Goal: Task Accomplishment & Management: Manage account settings

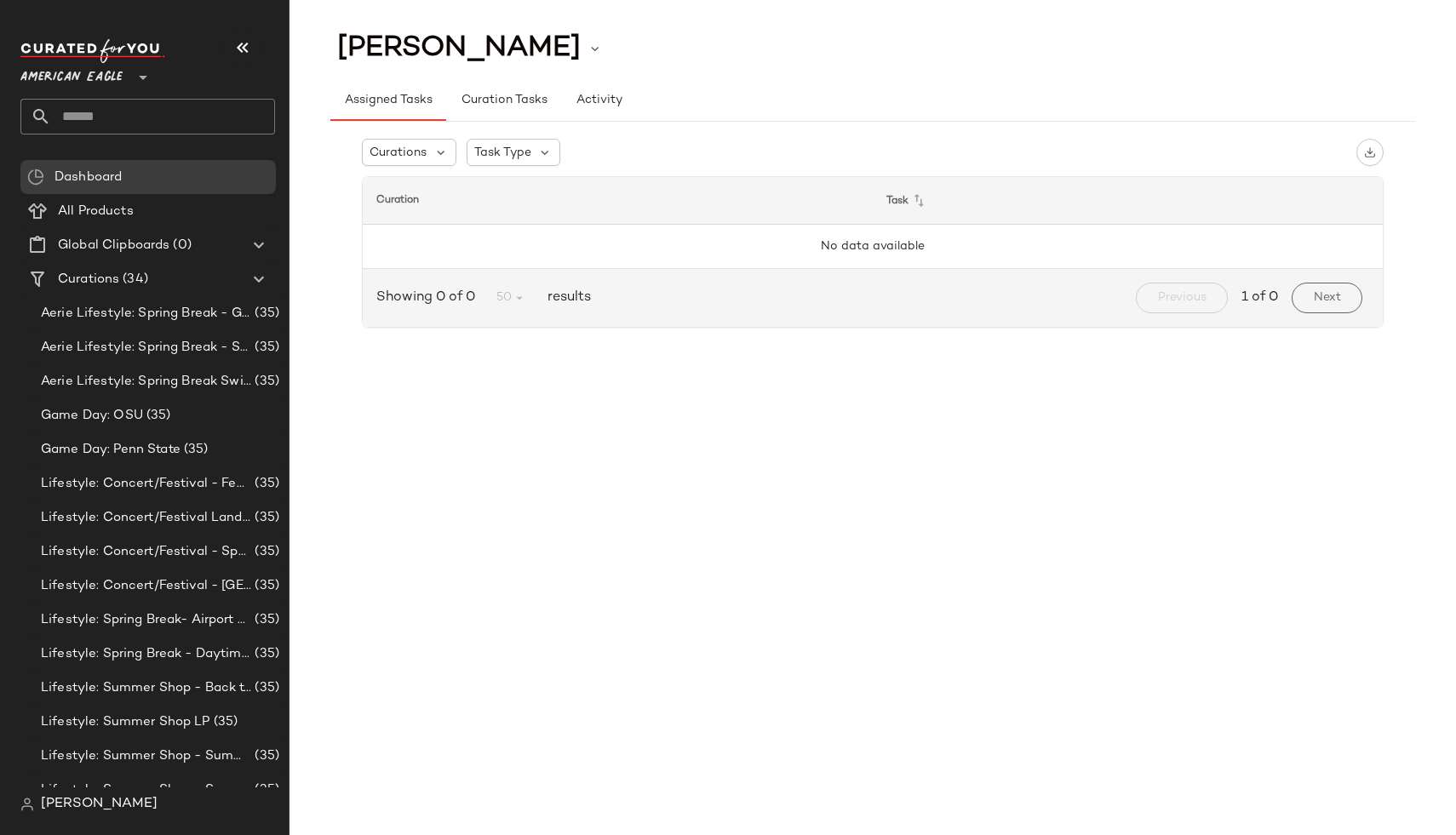
click at [60, 791] on div "[PERSON_NAME]" at bounding box center [155, 804] width 268 height 34
click at [66, 806] on span "[PERSON_NAME]" at bounding box center [99, 804] width 117 height 21
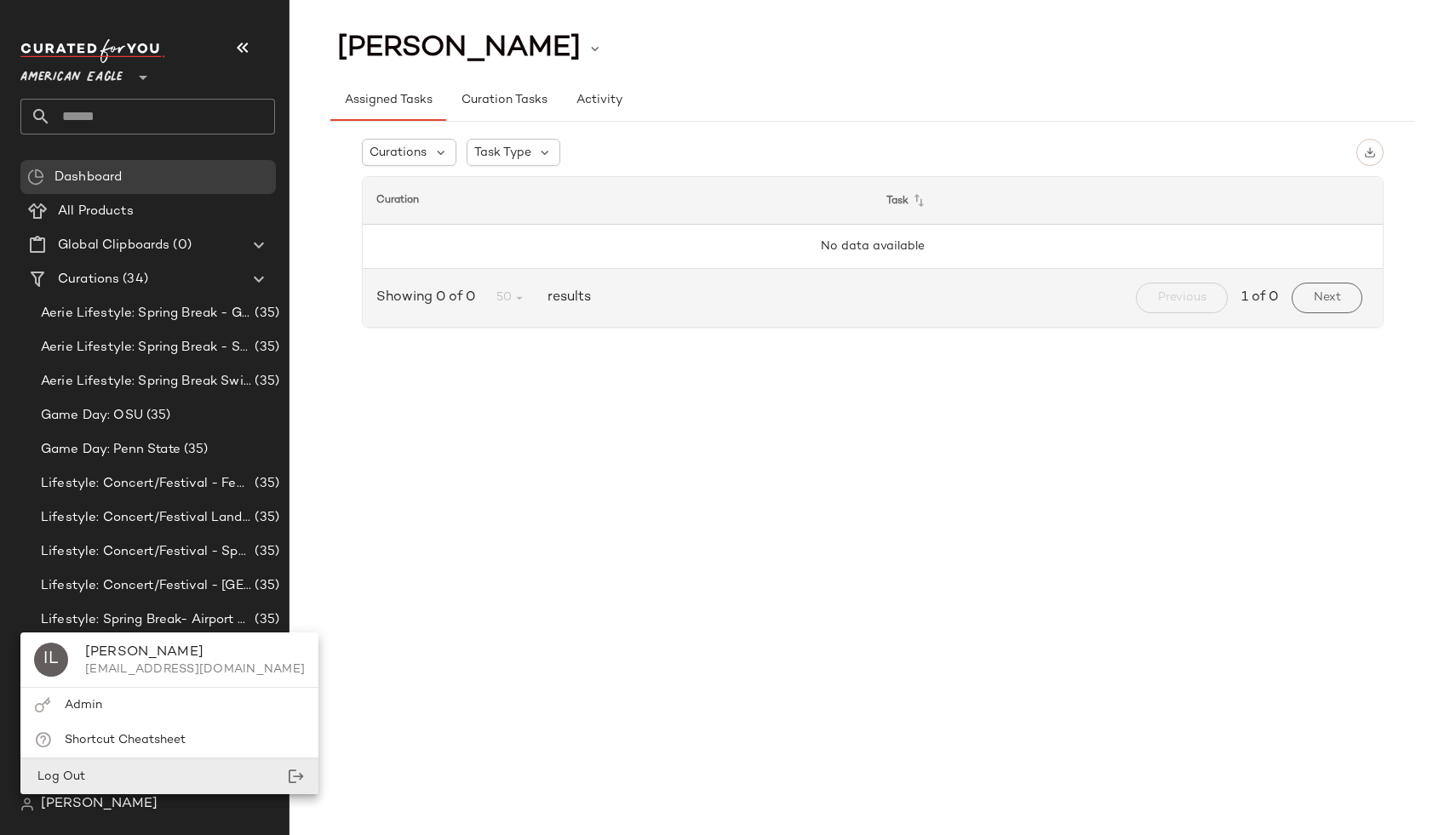
click at [94, 773] on div "Log Out" at bounding box center [169, 777] width 298 height 35
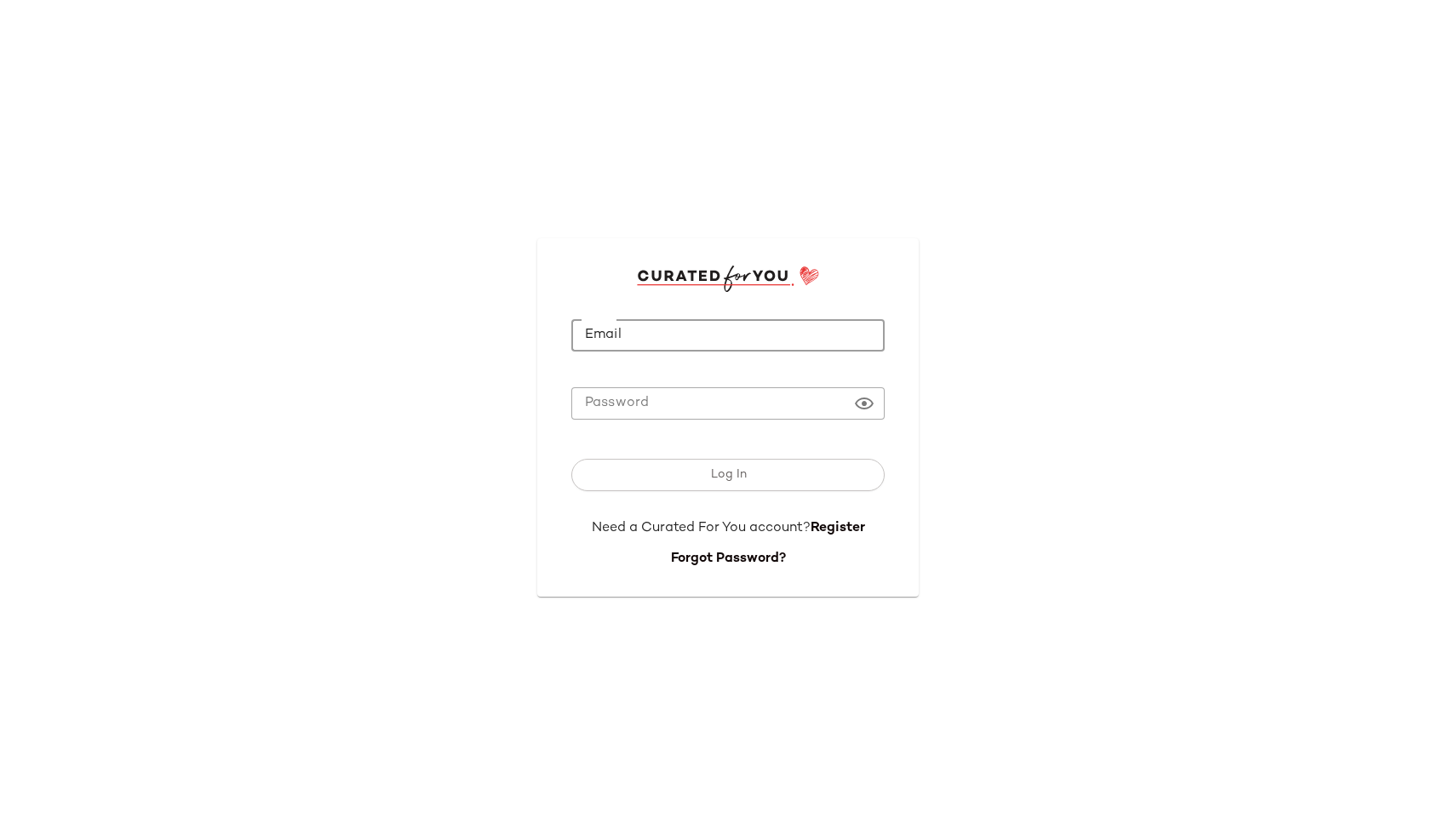
click at [742, 343] on input "Email" at bounding box center [728, 336] width 313 height 33
click at [846, 529] on link "Register" at bounding box center [838, 528] width 55 height 15
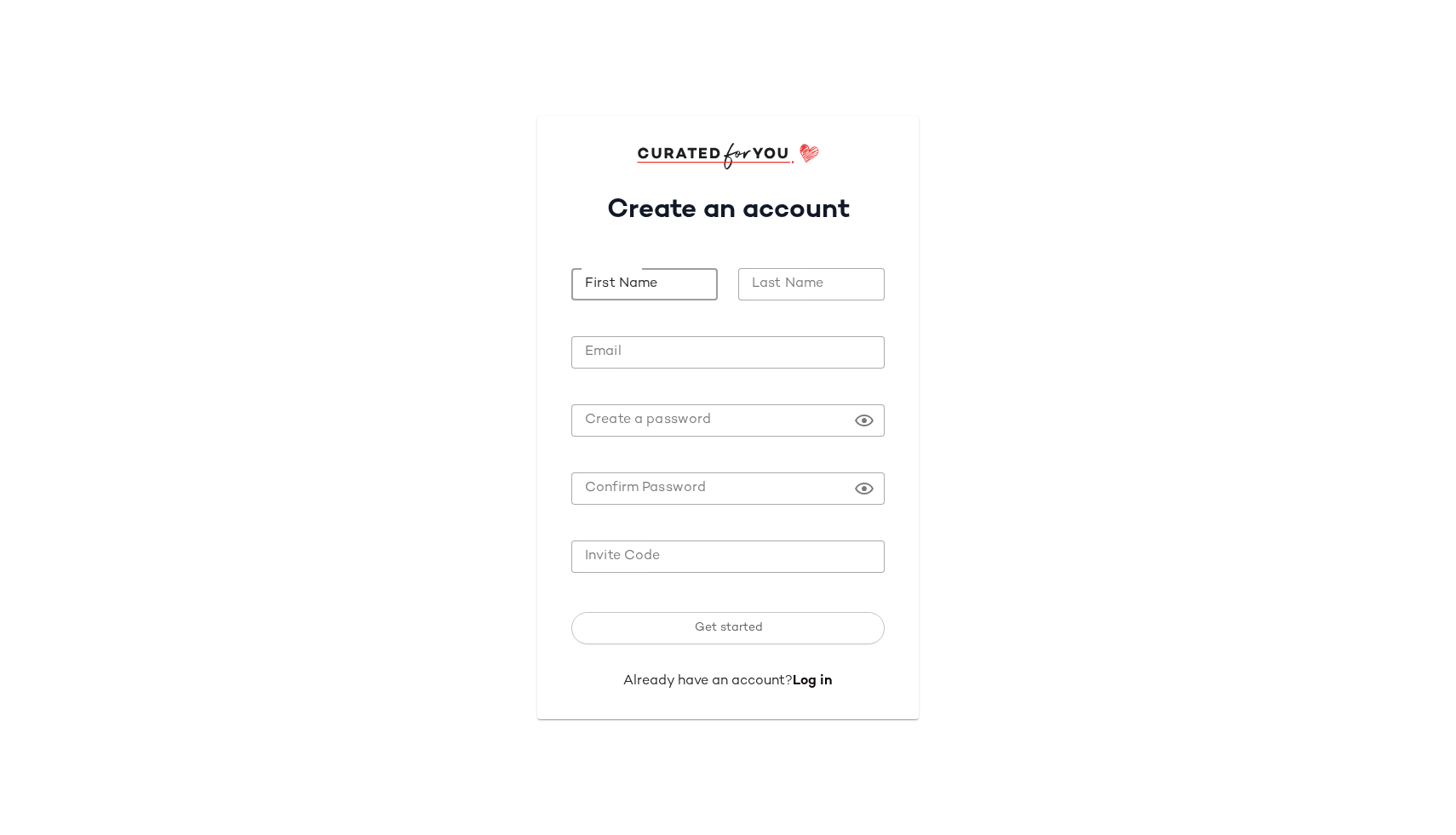
click at [641, 272] on input "First Name" at bounding box center [644, 285] width 147 height 33
type input "***"
type input "**"
type input "**********"
paste input "*******"
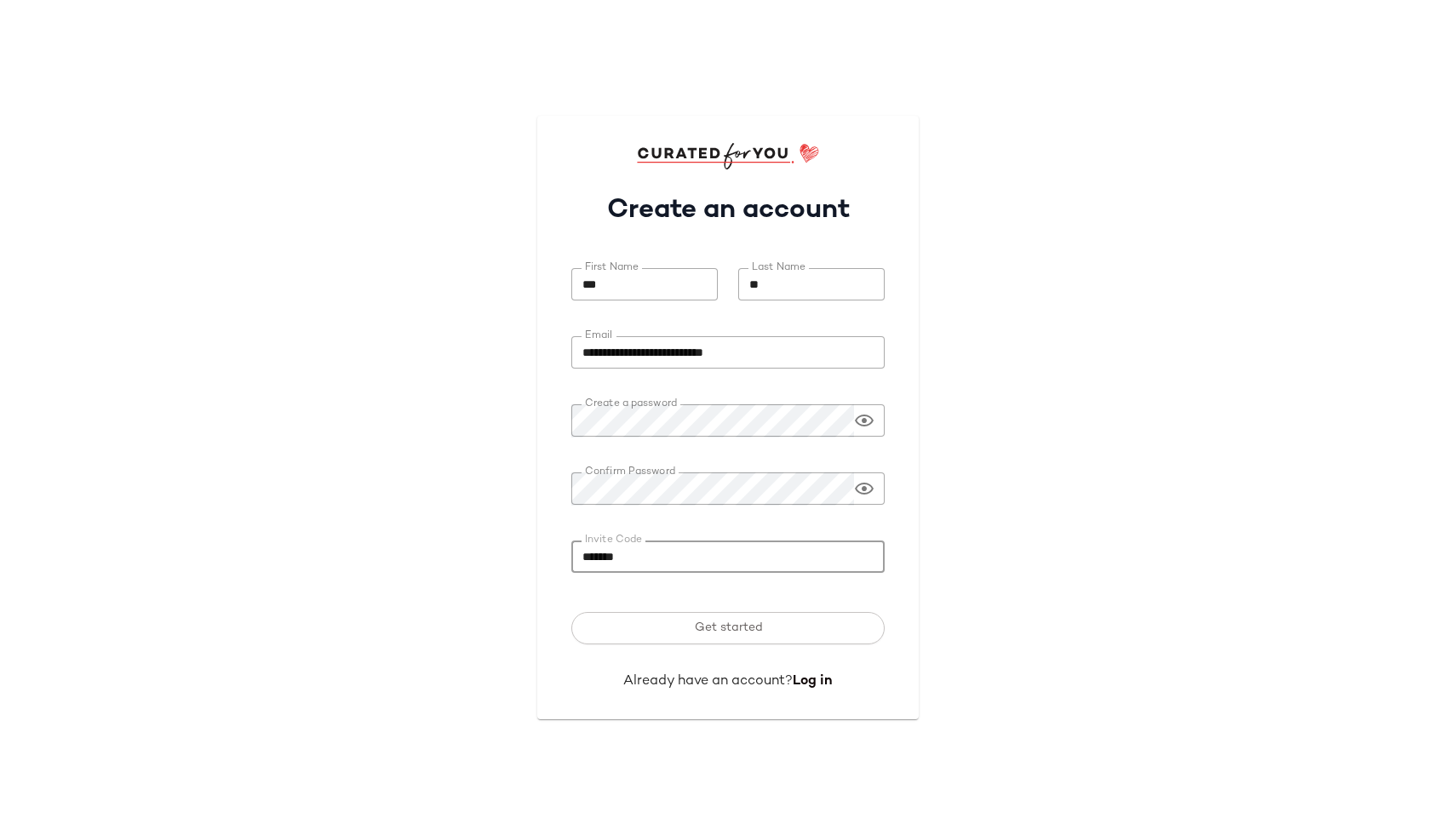
type input "*******"
click at [571, 612] on button "Get started" at bounding box center [728, 627] width 313 height 32
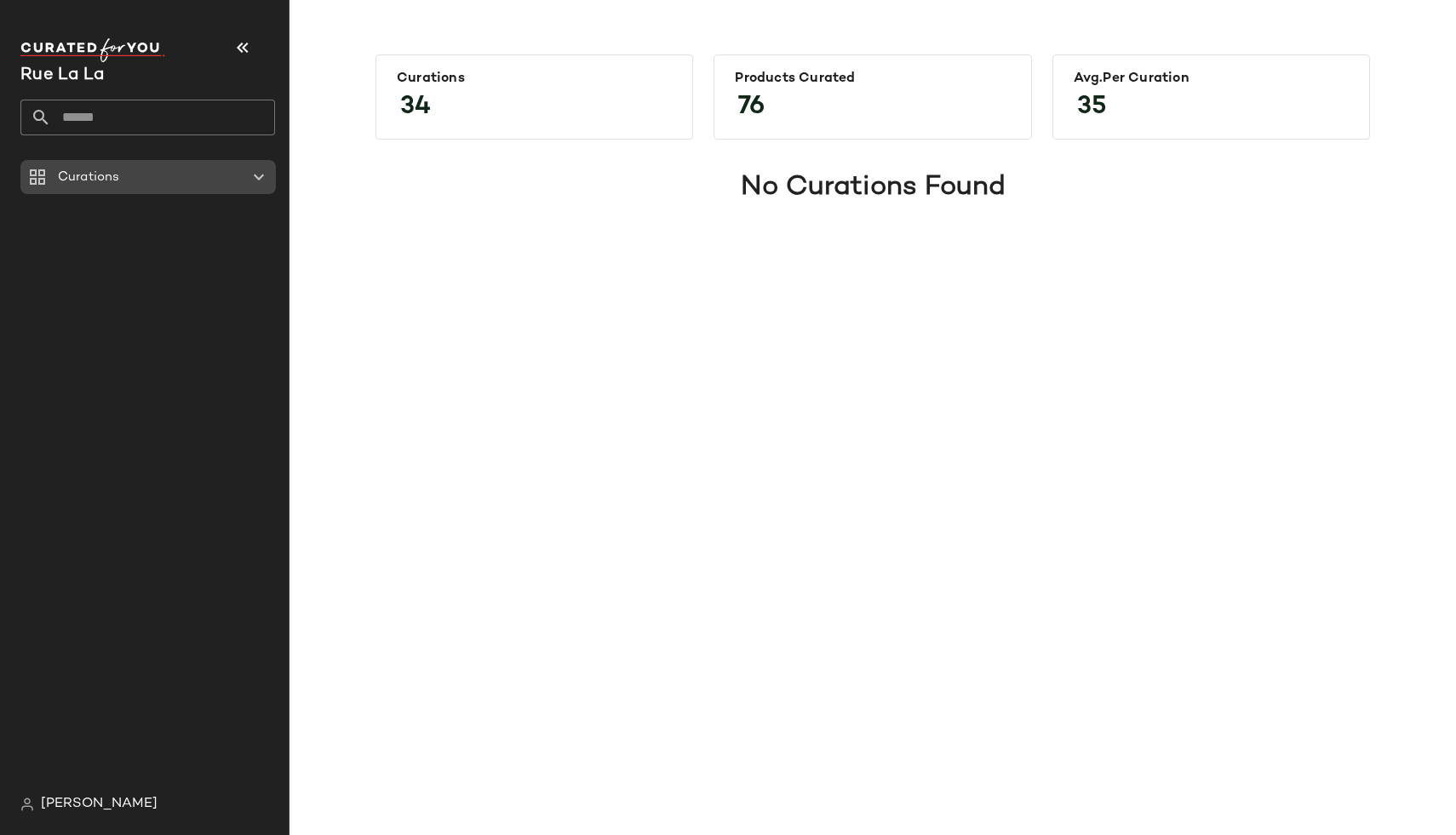
click at [259, 171] on icon at bounding box center [258, 176] width 21 height 21
click at [81, 89] on div "Rue La La" at bounding box center [148, 86] width 255 height 97
click at [46, 813] on span "[PERSON_NAME]" at bounding box center [99, 804] width 117 height 21
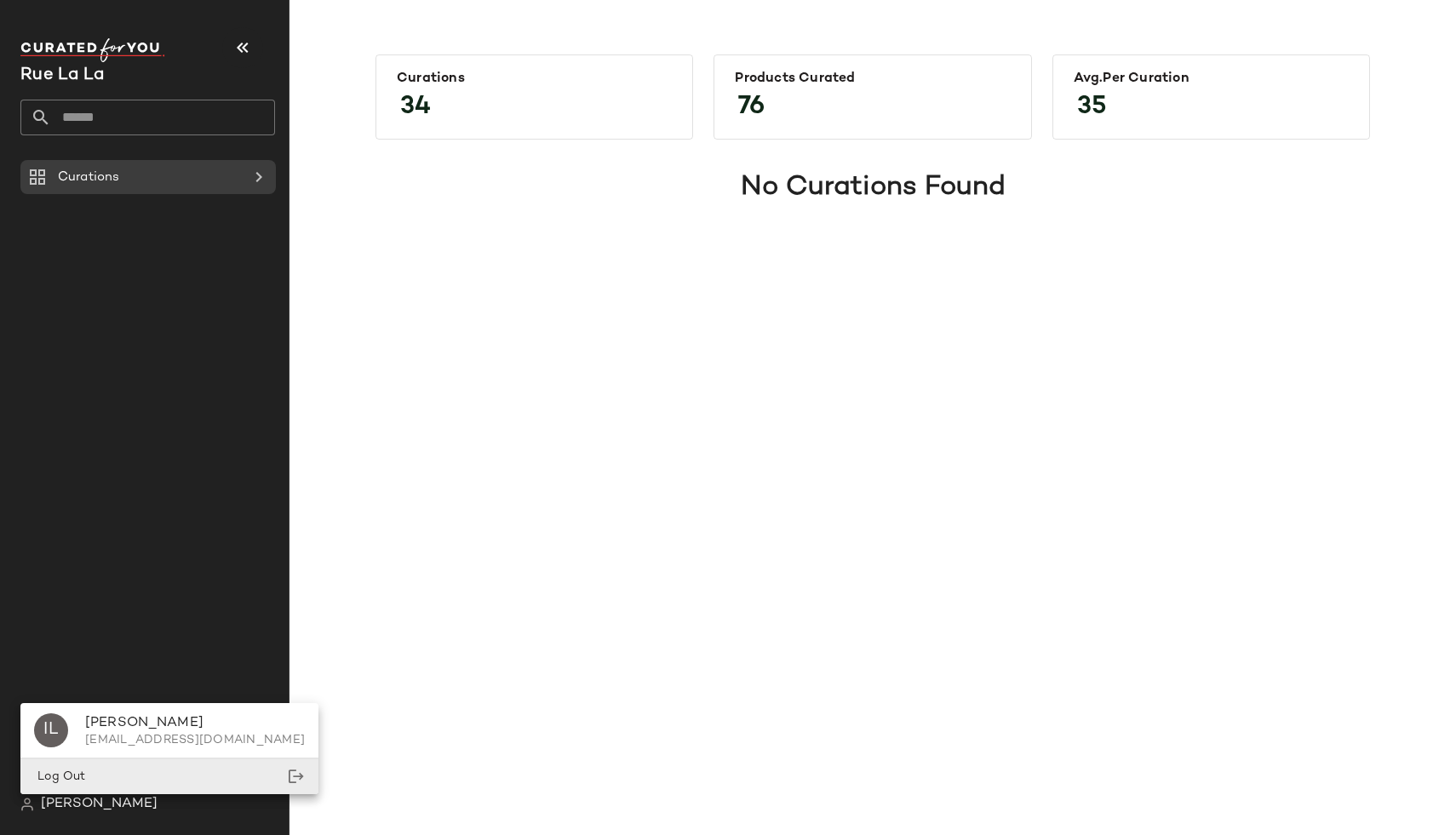
click at [56, 775] on span "Log Out" at bounding box center [60, 776] width 51 height 13
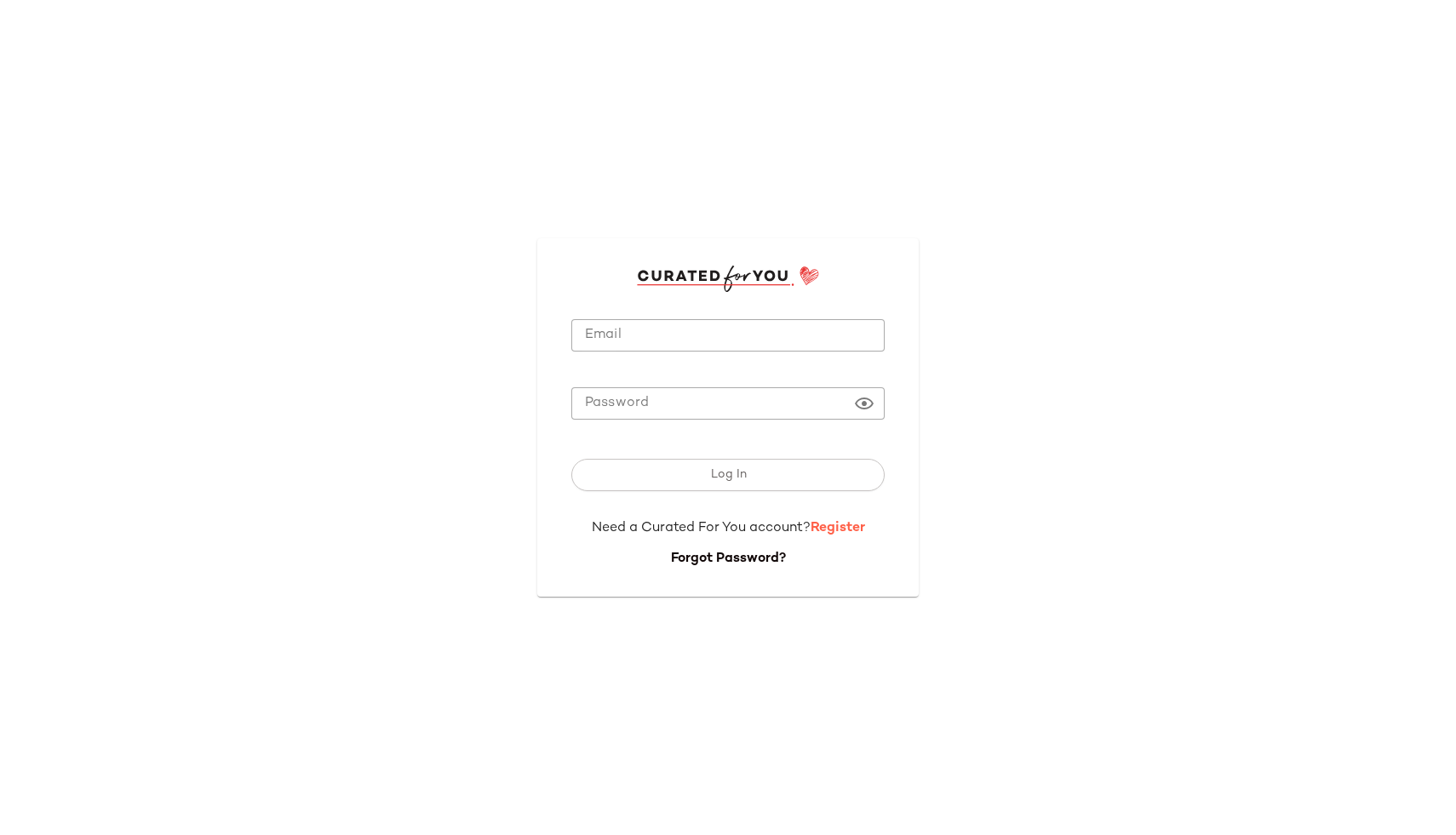
click at [857, 523] on link "Register" at bounding box center [838, 528] width 55 height 15
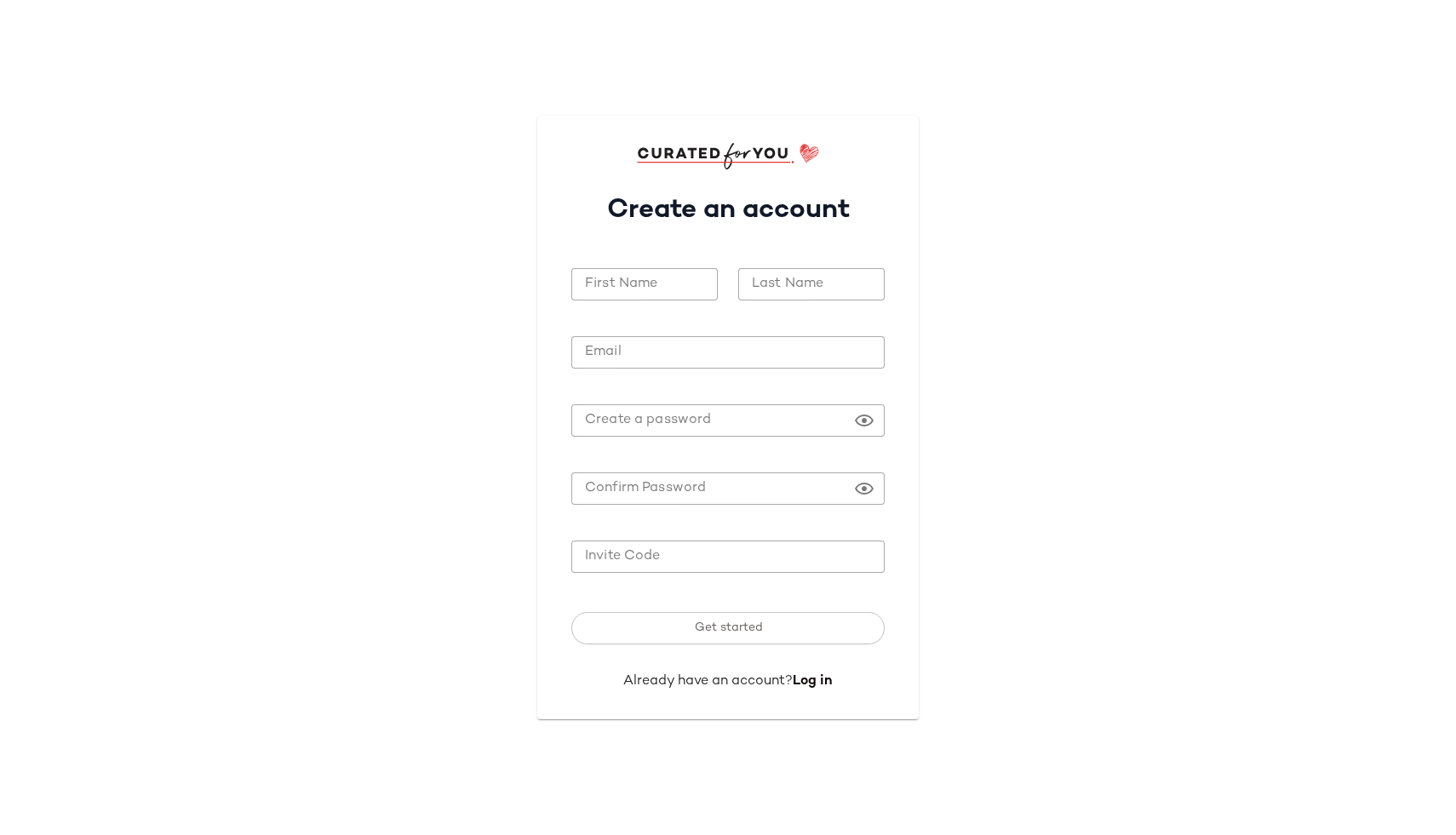
click at [641, 275] on input "First Name" at bounding box center [644, 285] width 147 height 33
type input "*"
type input "**"
type input "*"
type input "**"
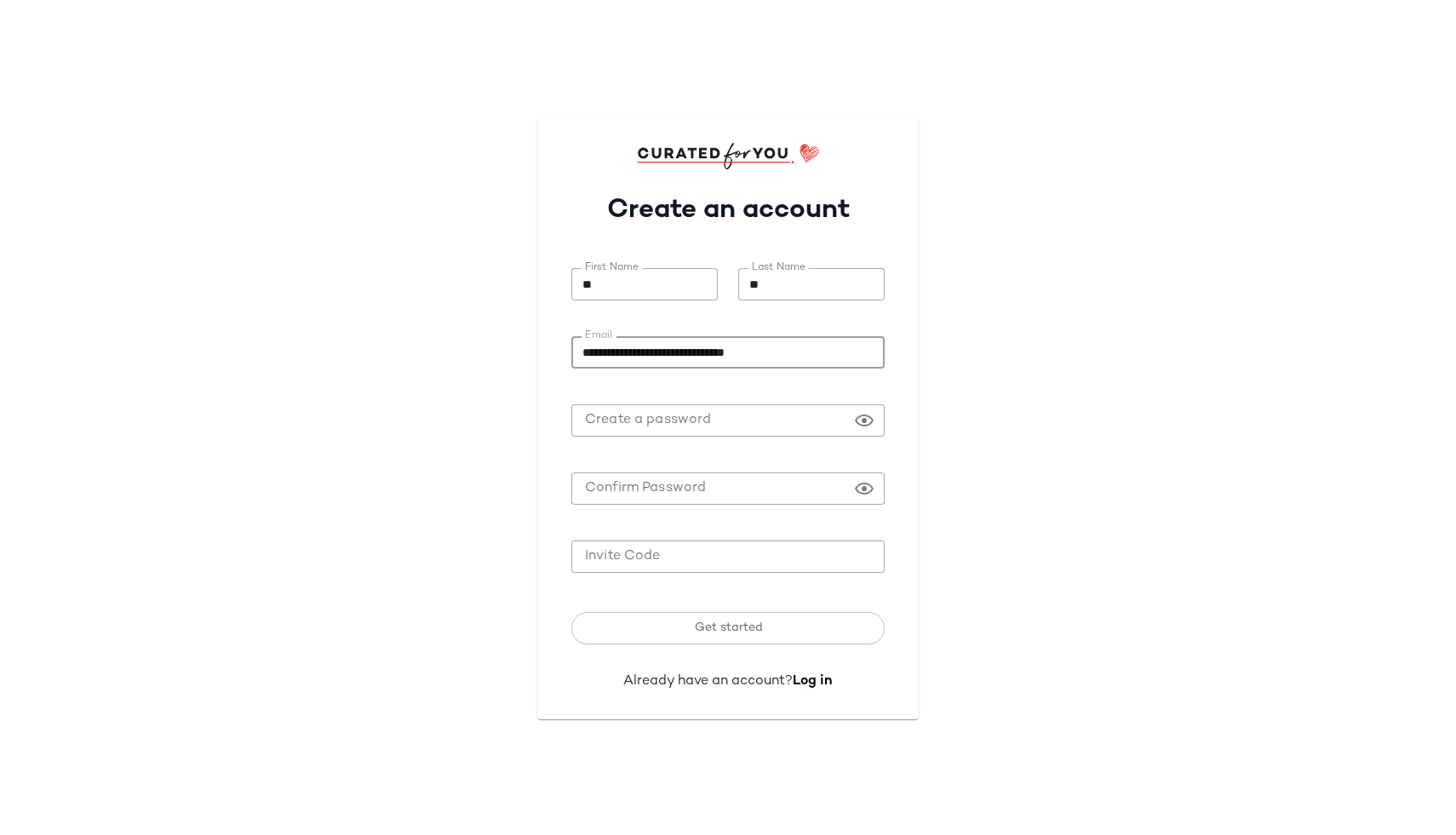
type input "**********"
paste input "**********"
type input "**********"
click at [571, 612] on button "Get started" at bounding box center [728, 627] width 313 height 32
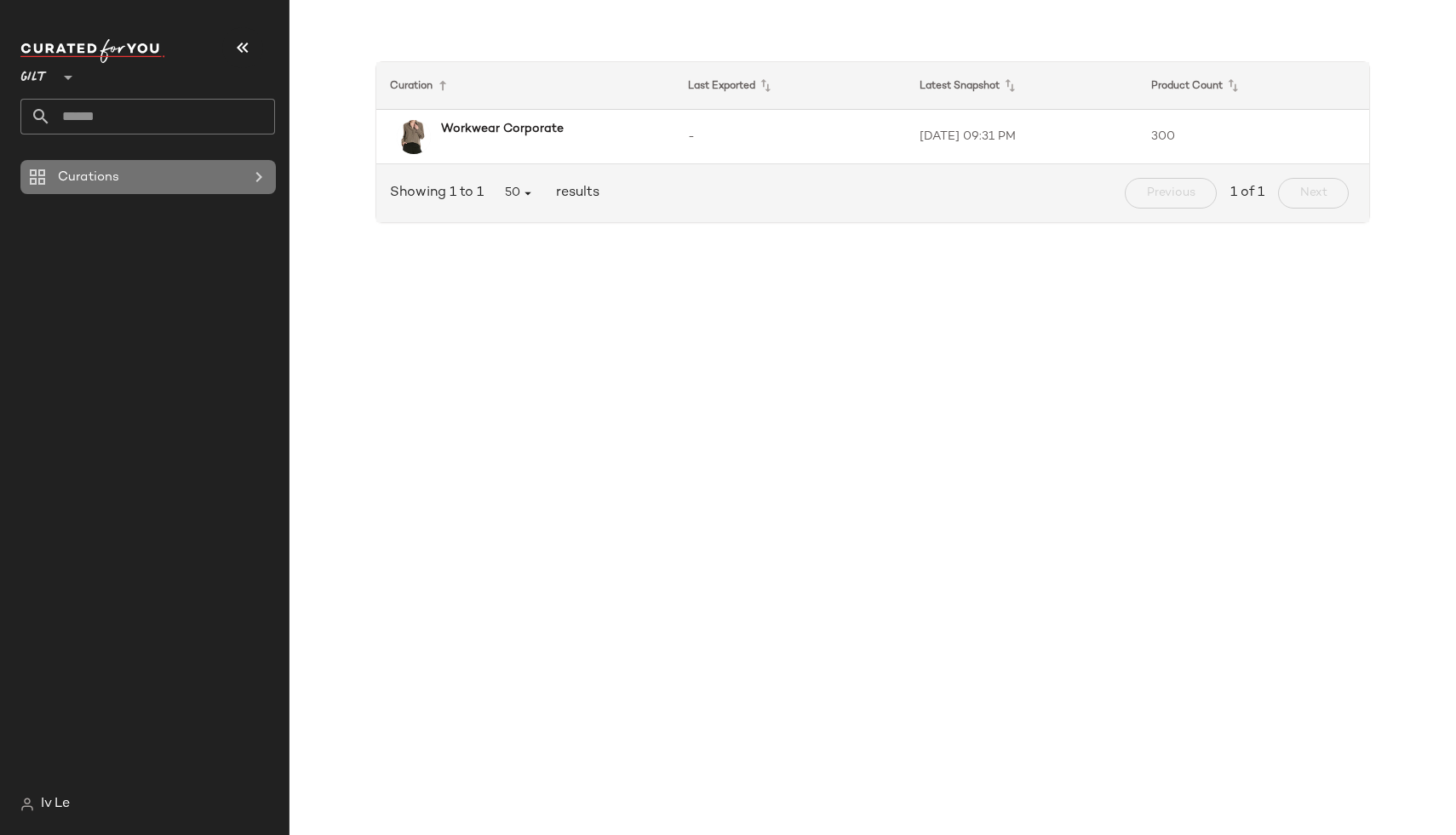
click at [166, 187] on Curations "Curations" at bounding box center [148, 176] width 256 height 34
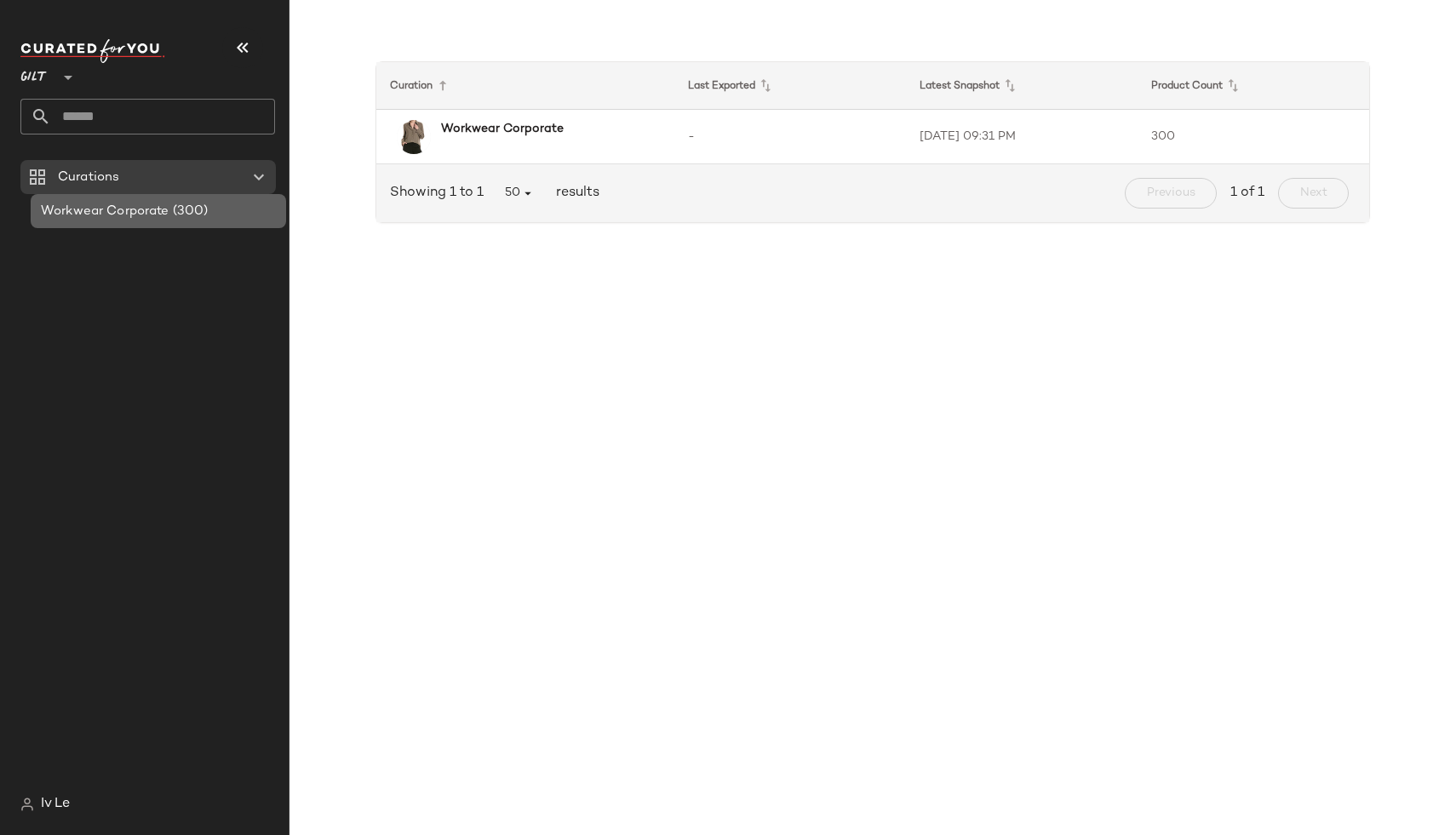
click at [134, 226] on div "Workwear Corporate (300)" at bounding box center [158, 210] width 256 height 34
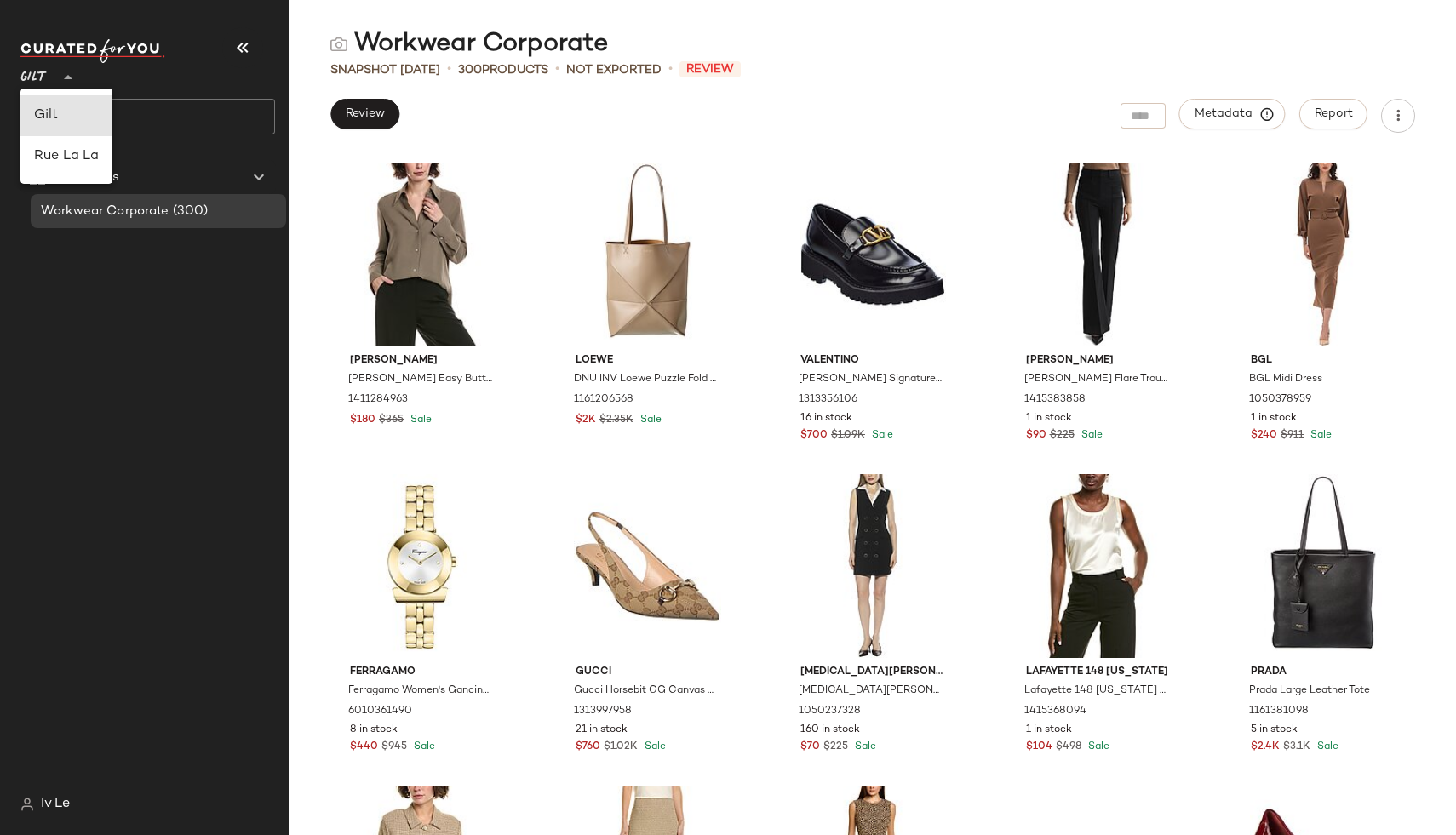
click at [70, 79] on icon at bounding box center [68, 77] width 21 height 21
click at [83, 162] on div "Rue La La" at bounding box center [67, 157] width 65 height 21
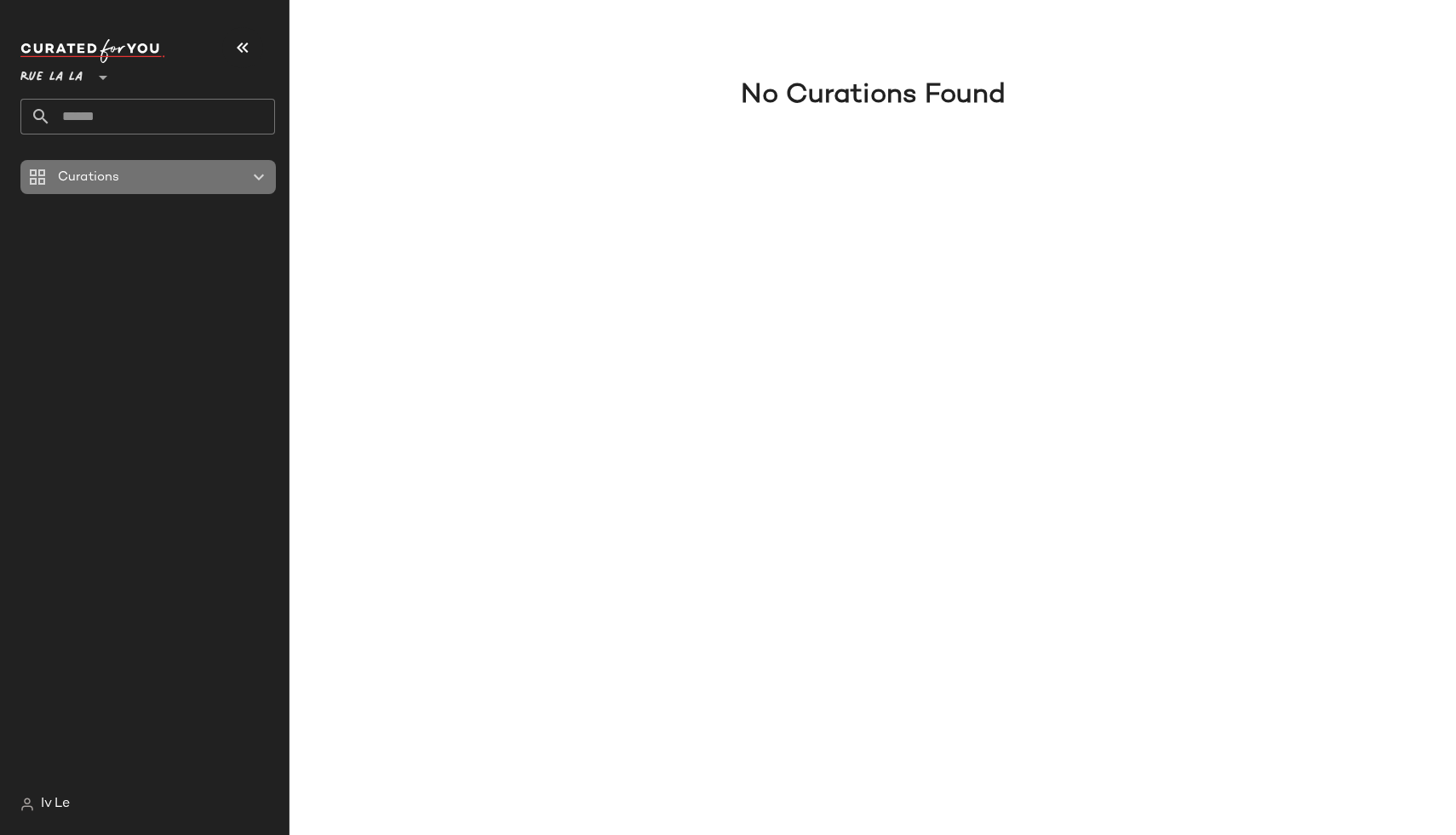
click at [142, 170] on div "Curations" at bounding box center [149, 177] width 193 height 20
click at [258, 167] on icon at bounding box center [258, 176] width 21 height 21
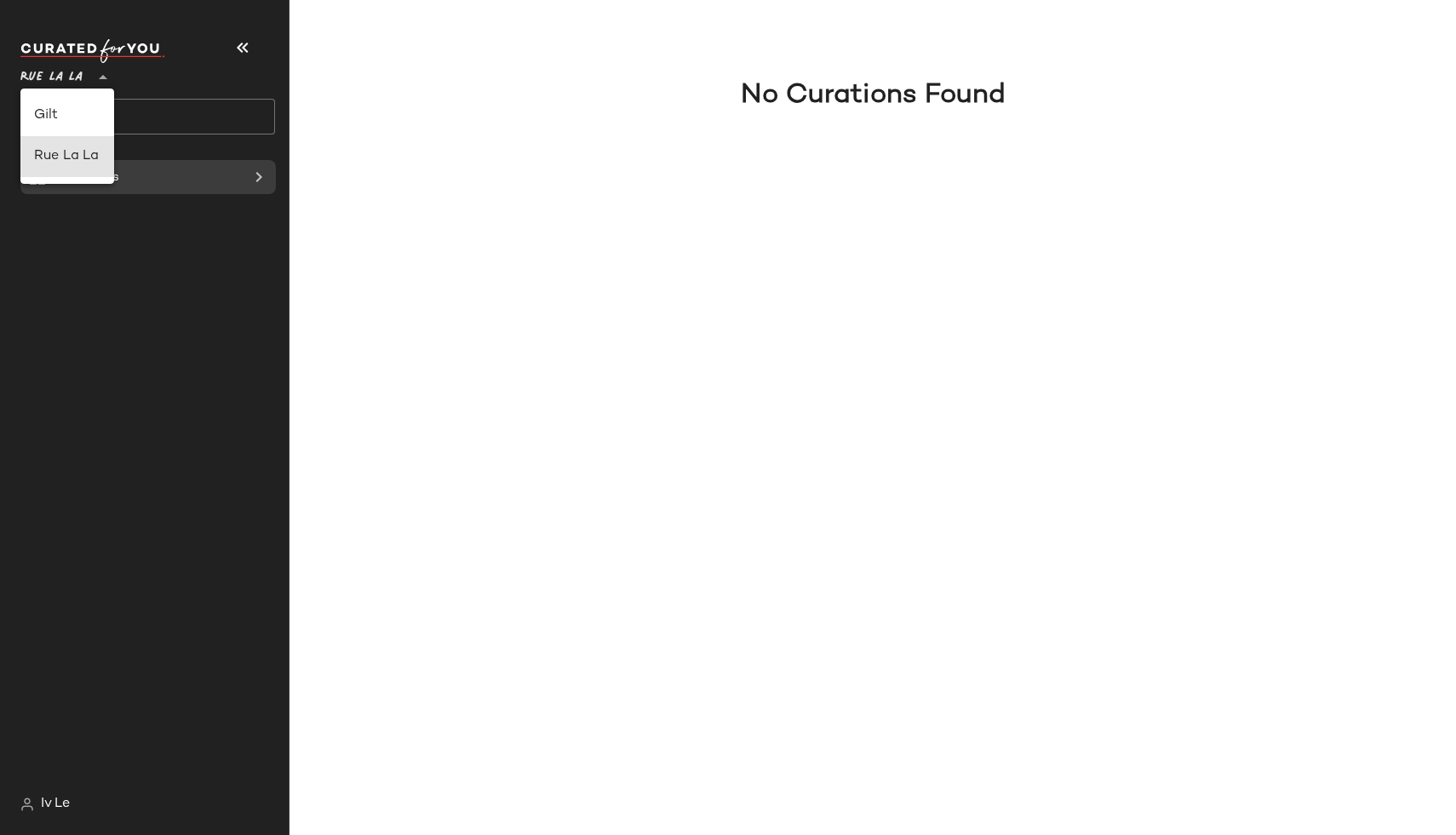
click at [75, 87] on span "Rue La La" at bounding box center [51, 72] width 62 height 30
click at [75, 120] on div "Gilt" at bounding box center [68, 116] width 67 height 21
type input "**"
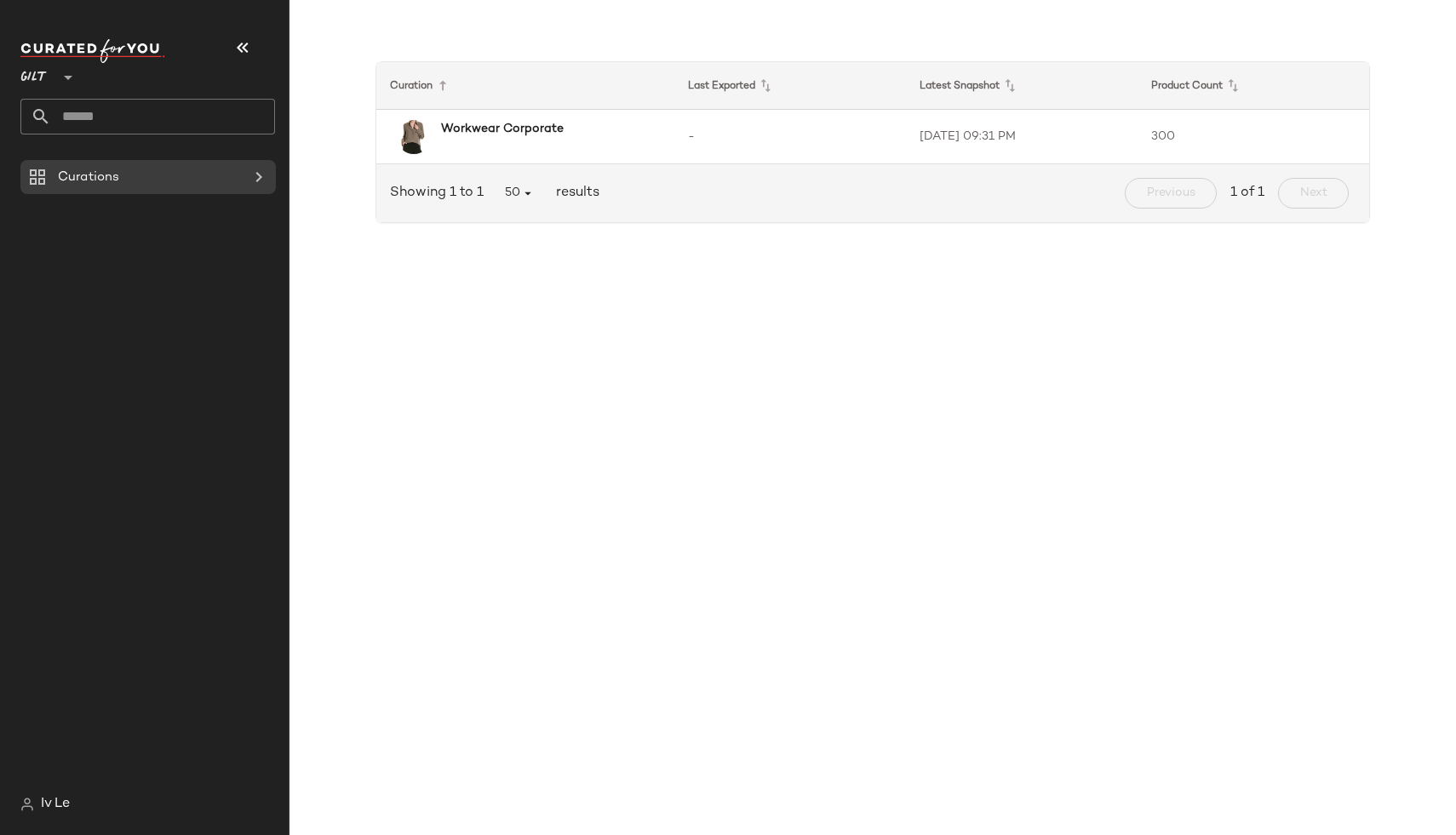
click at [23, 810] on img at bounding box center [27, 805] width 14 height 14
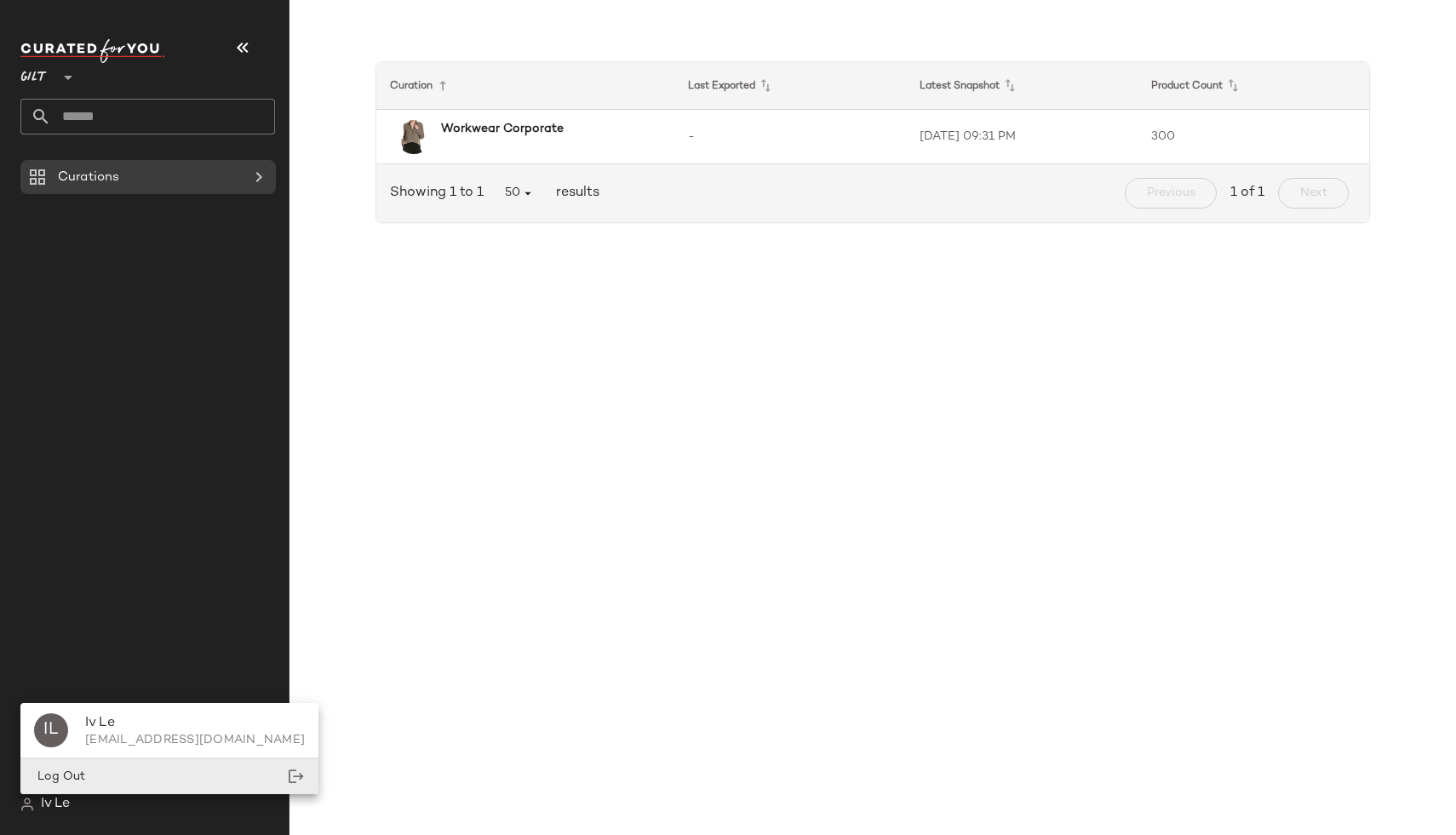
click at [64, 779] on span "Log Out" at bounding box center [60, 776] width 51 height 13
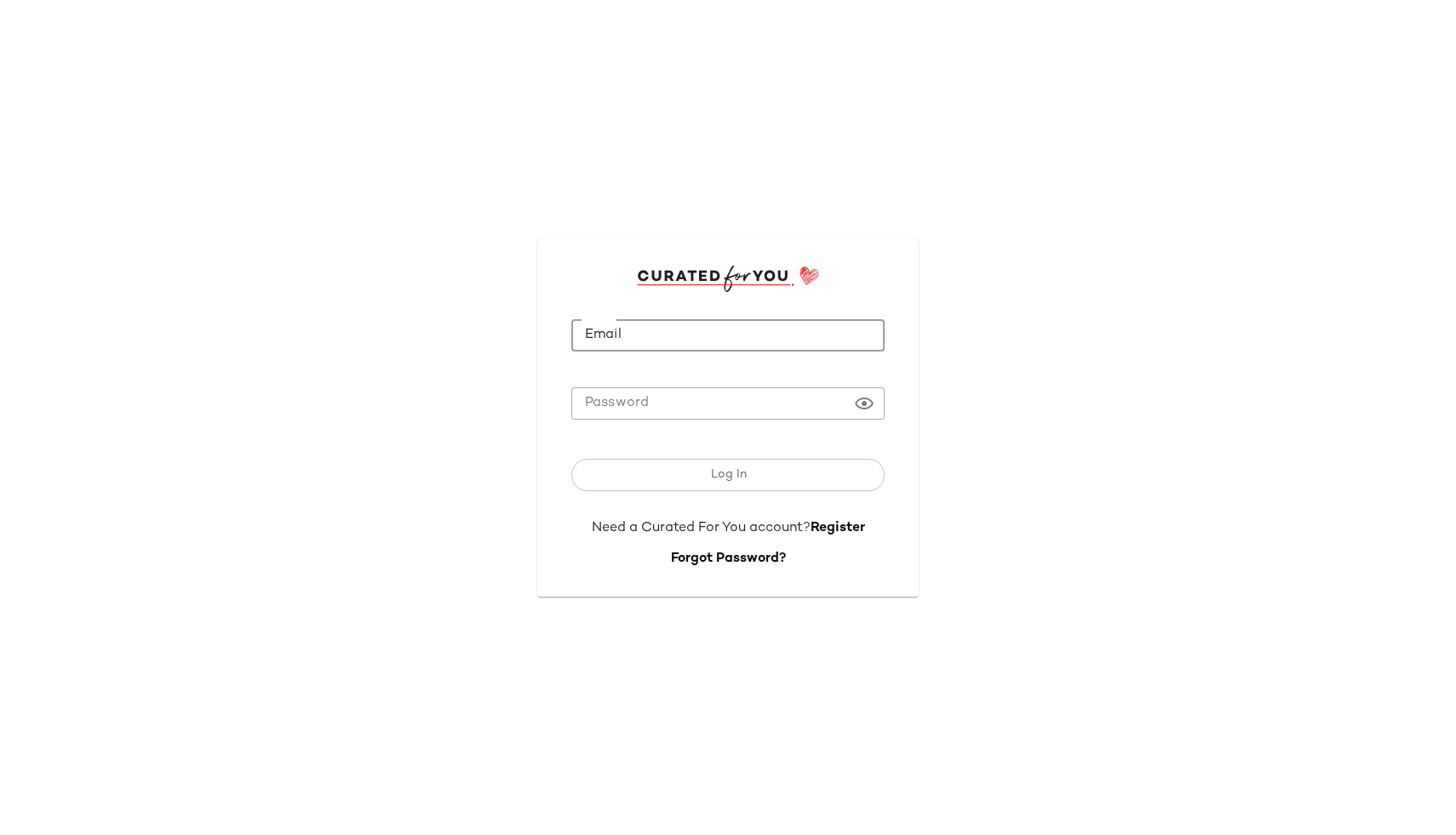
click at [671, 339] on input "Email" at bounding box center [728, 336] width 313 height 33
click at [863, 345] on input "Email" at bounding box center [728, 336] width 313 height 33
click at [0, 834] on com-1password-button at bounding box center [0, 835] width 0 height 0
type input "**********"
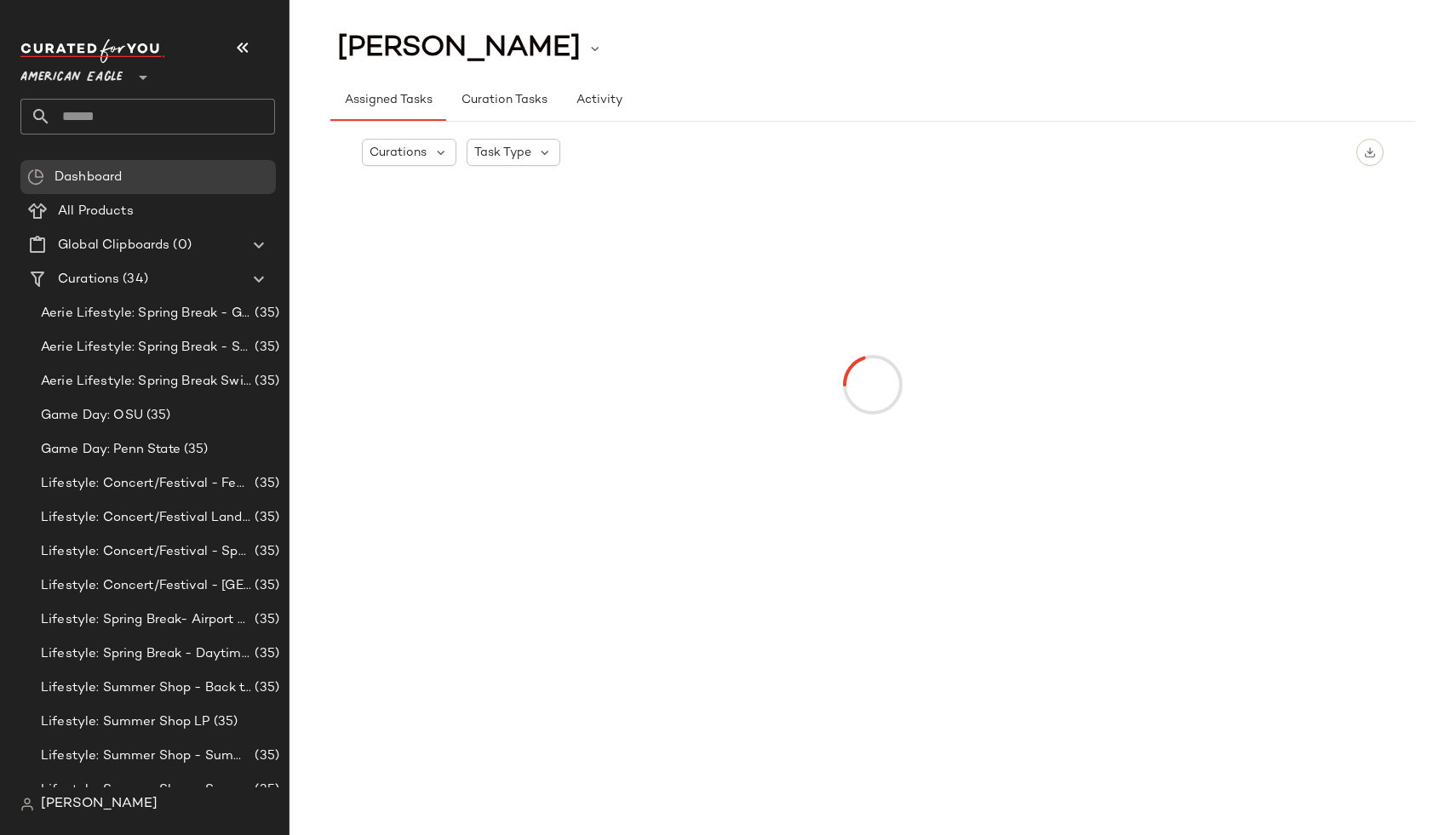
click at [80, 84] on span "American Eagle" at bounding box center [71, 72] width 102 height 30
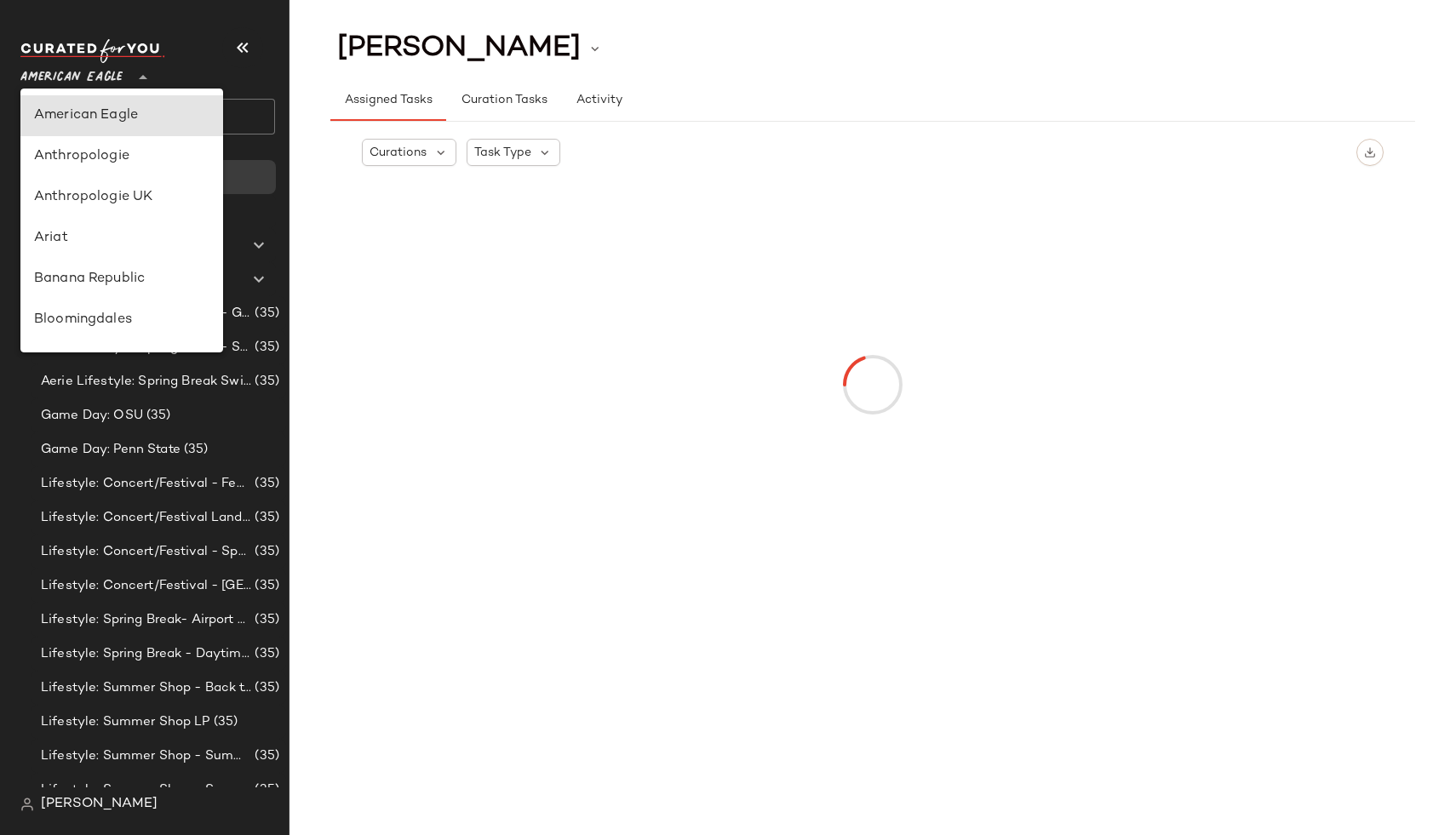
scroll to position [672, 0]
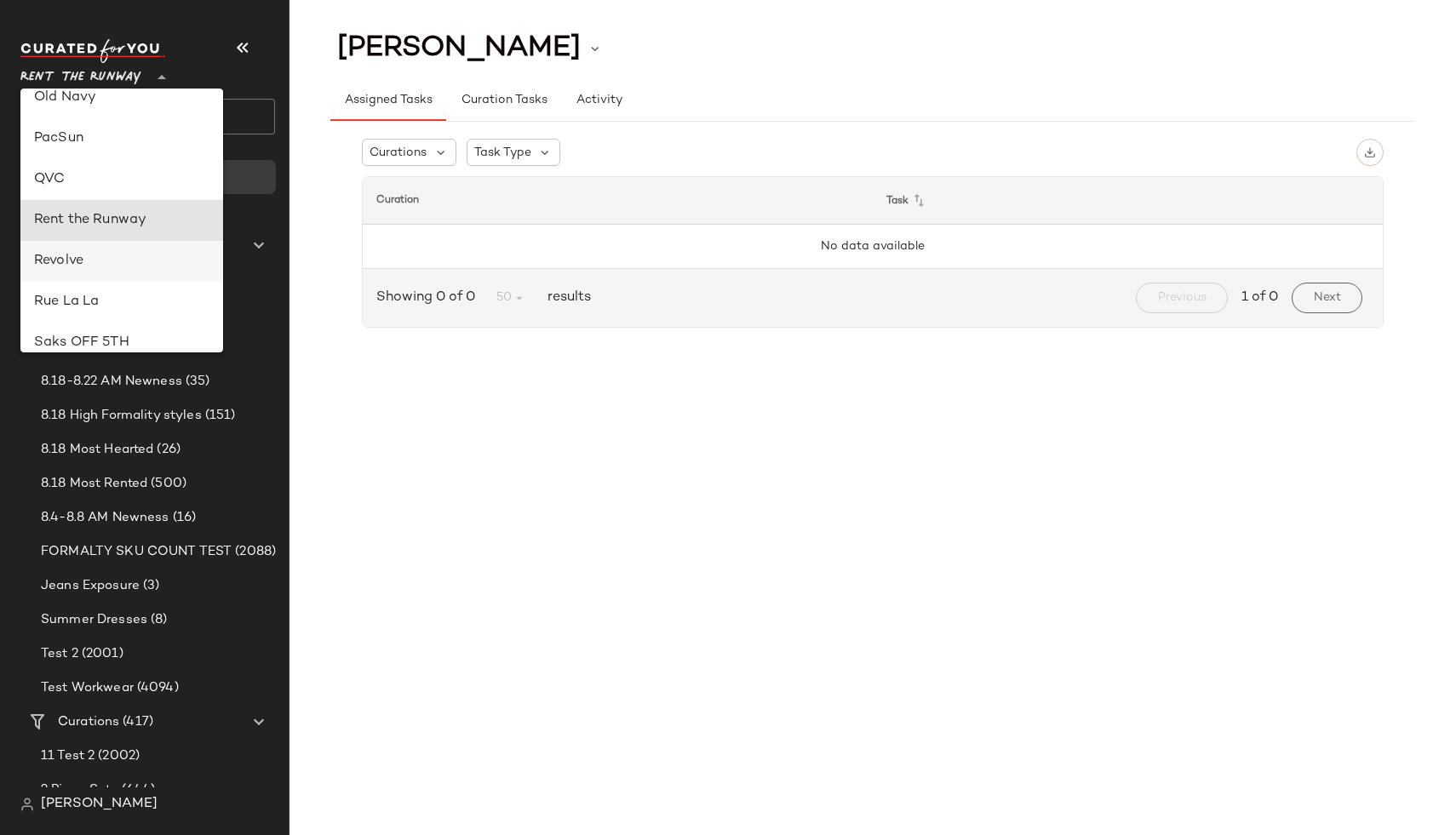
click at [128, 266] on div "Revolve" at bounding box center [121, 260] width 175 height 21
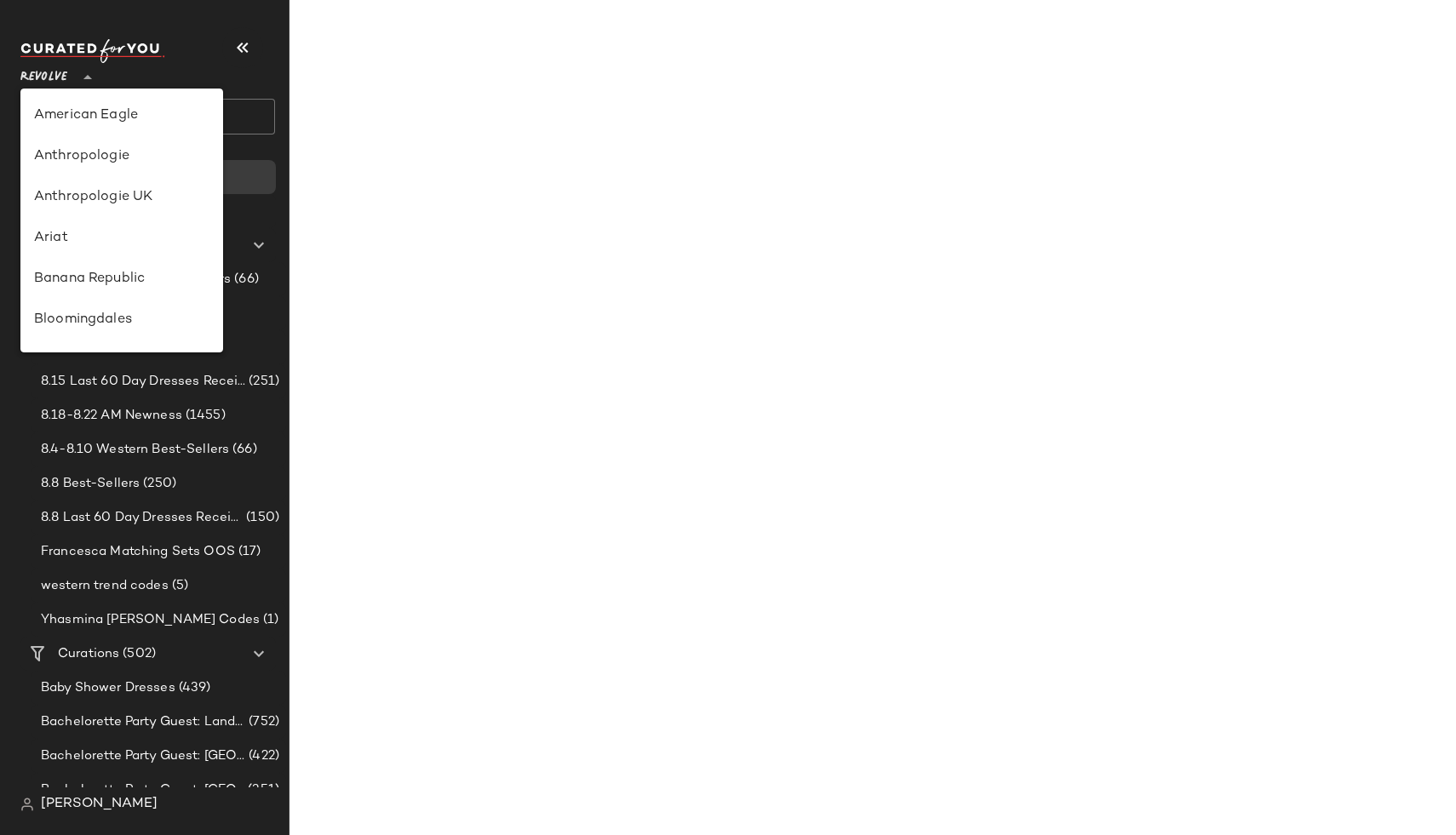
click at [50, 81] on span "Revolve" at bounding box center [44, 72] width 47 height 30
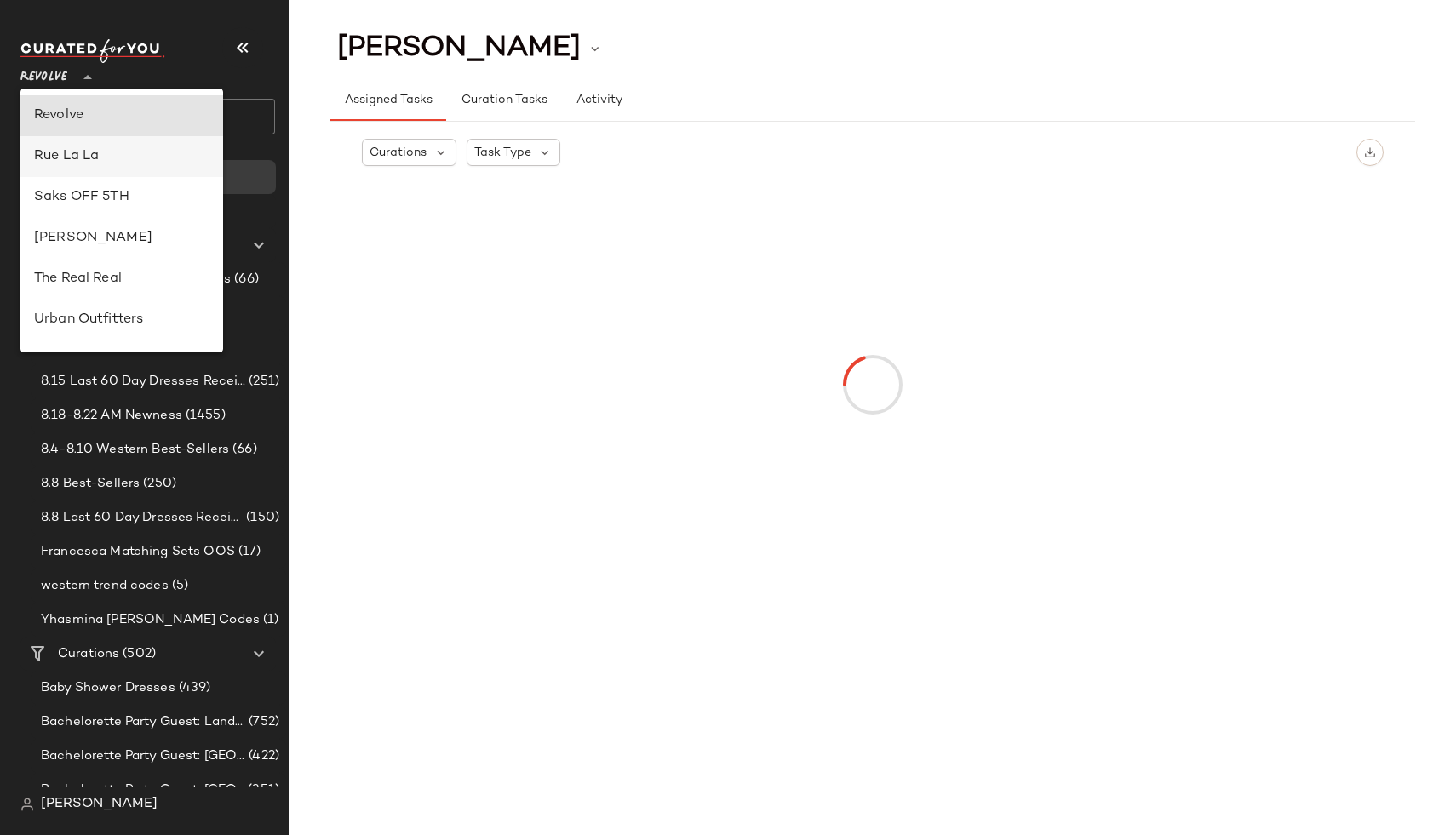
click at [89, 165] on div "Rue La La" at bounding box center [121, 157] width 175 height 21
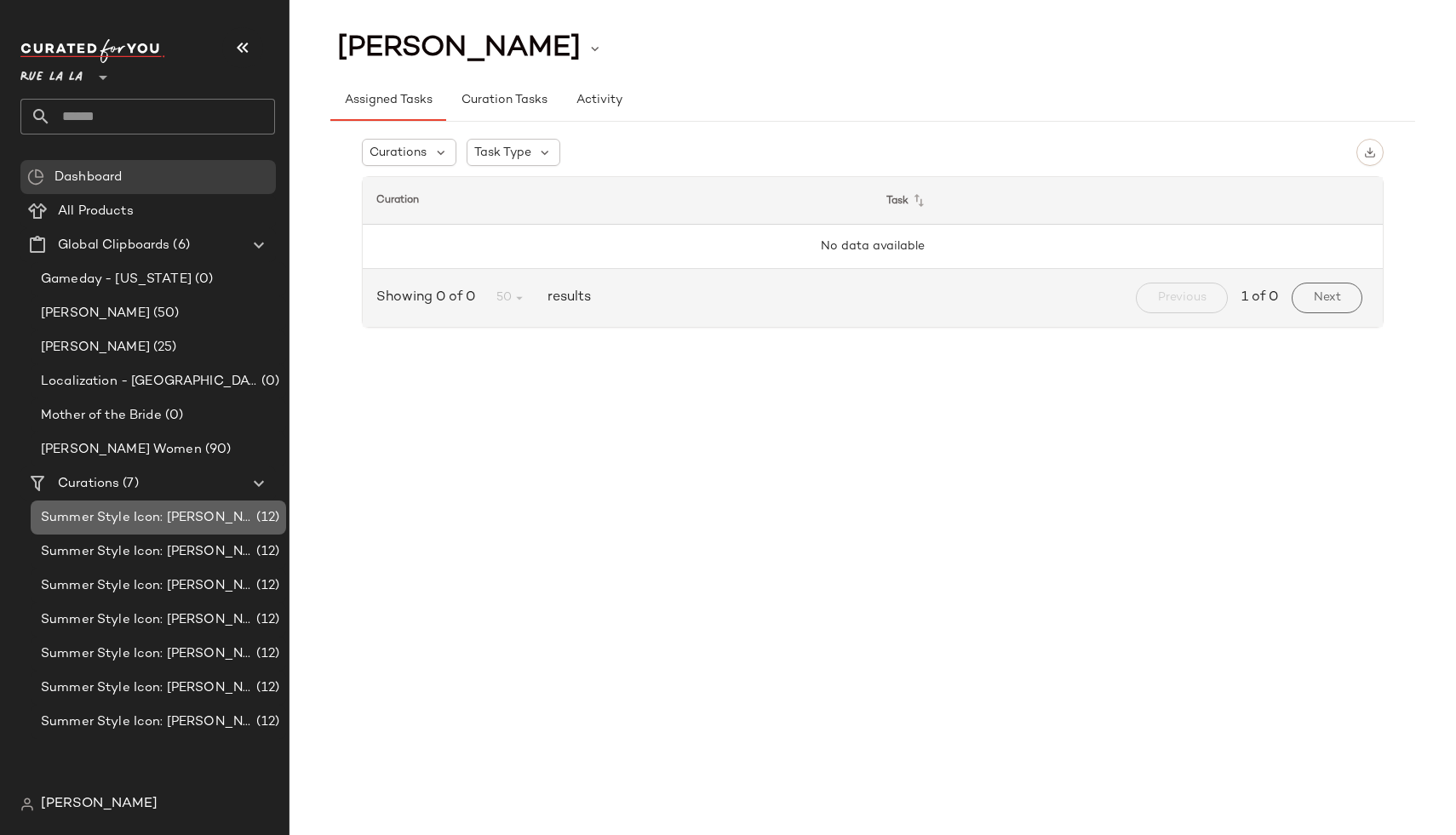
click at [206, 532] on div "Summer Style Icon: Audrey Hepburn (12)" at bounding box center [158, 517] width 256 height 34
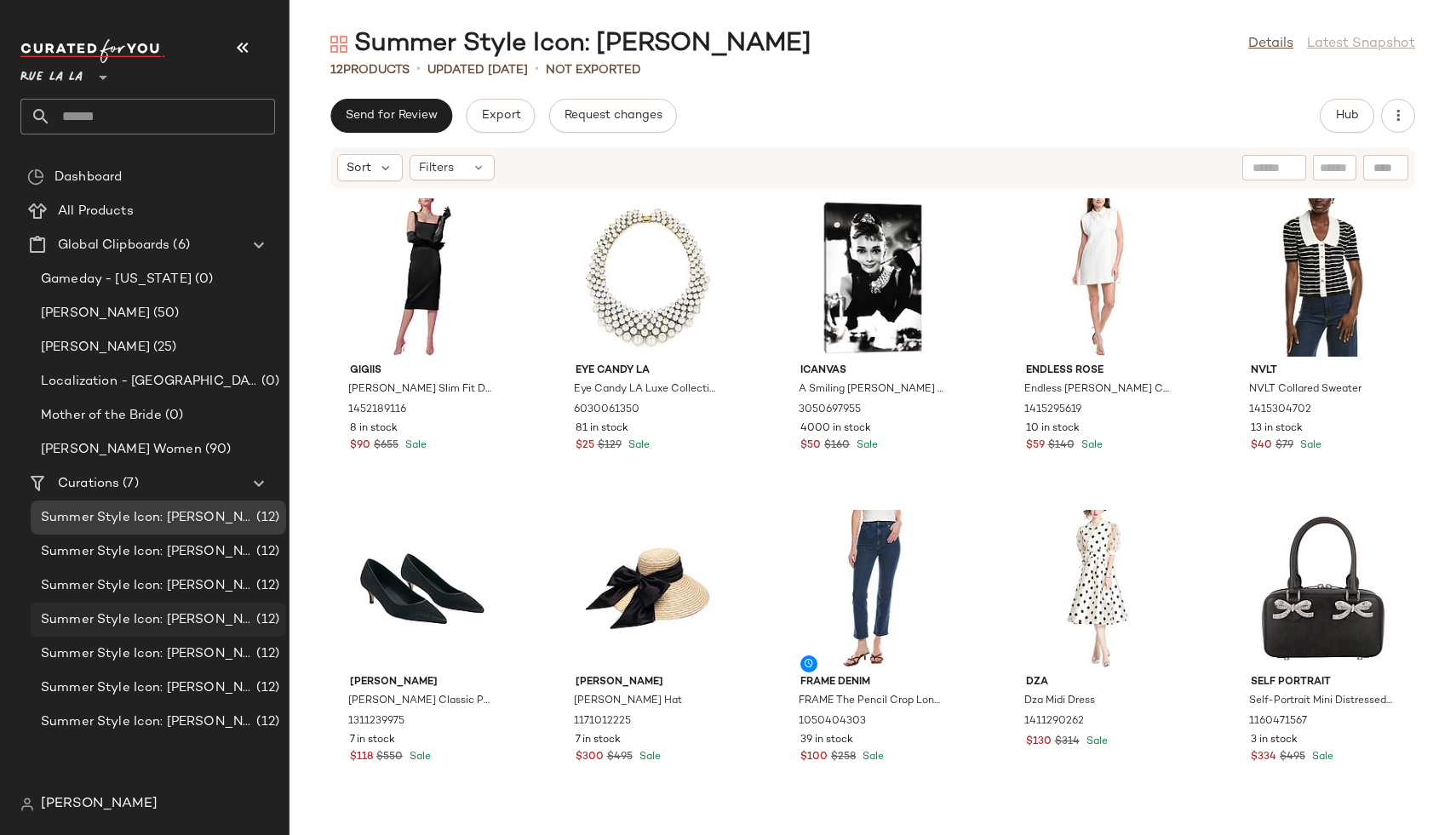
click at [143, 603] on div "Summer Style Icon: Jackie O (12)" at bounding box center [158, 620] width 256 height 34
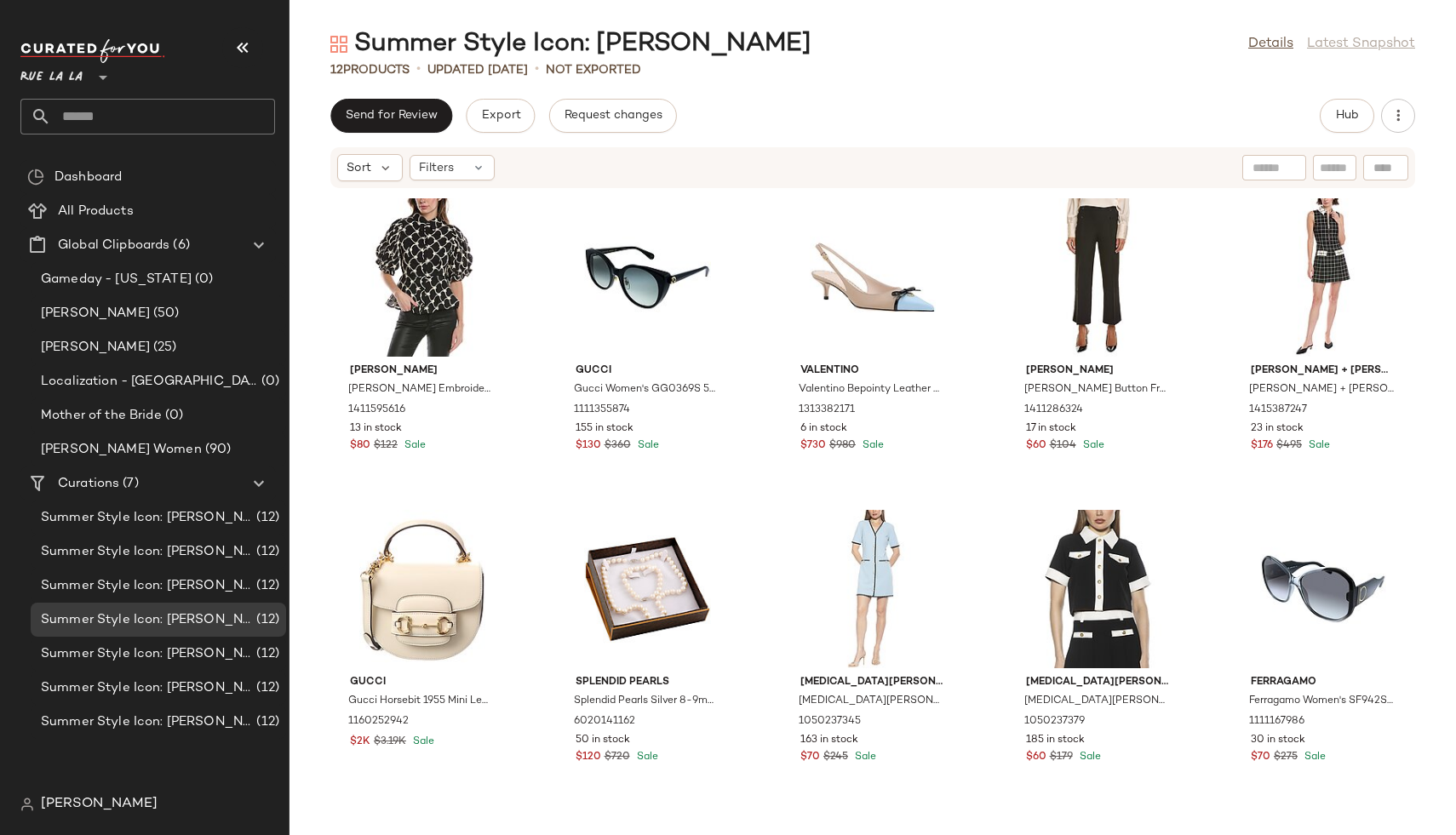
click at [74, 75] on span "Rue La La" at bounding box center [51, 72] width 62 height 30
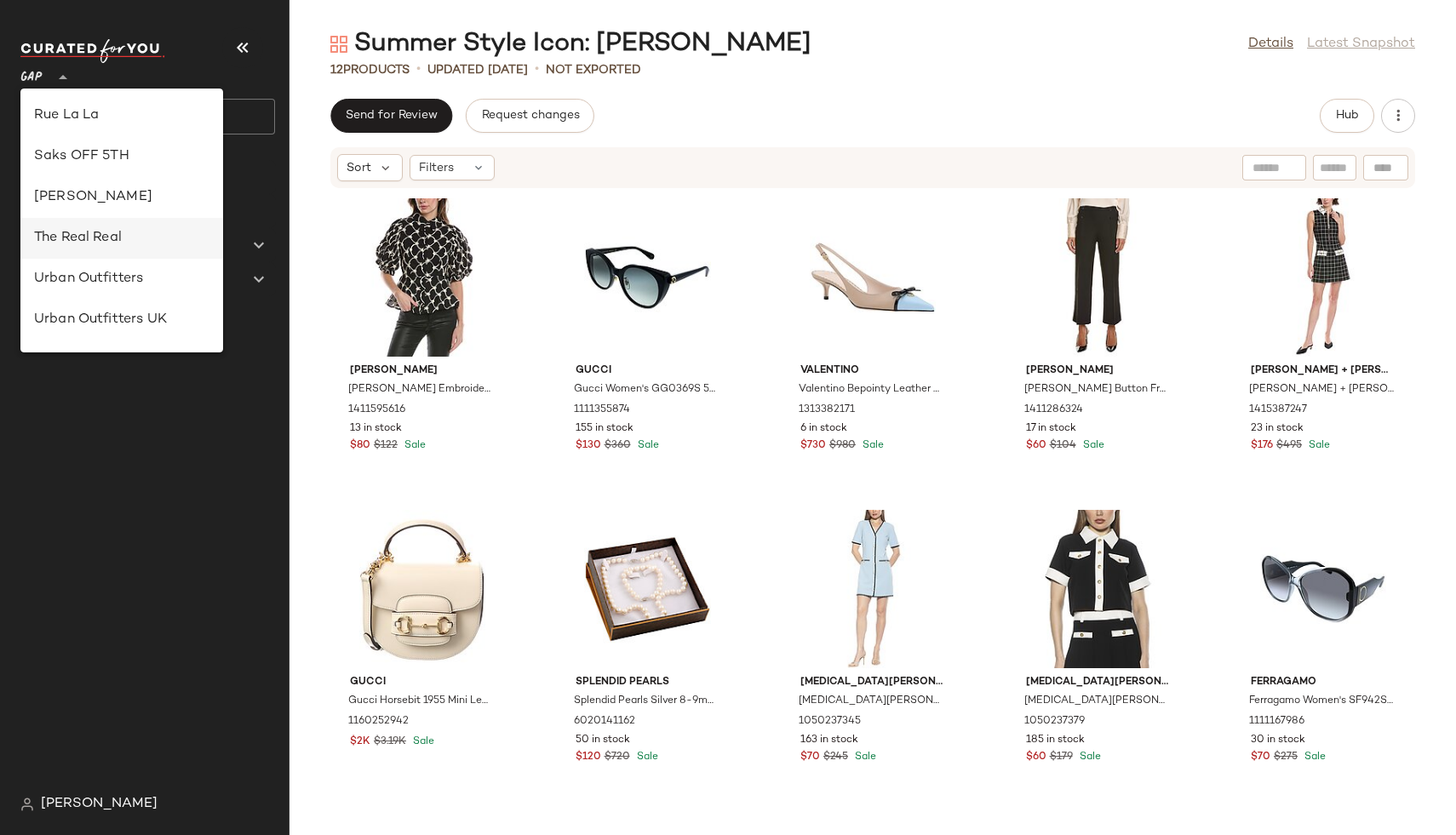
scroll to position [263, 0]
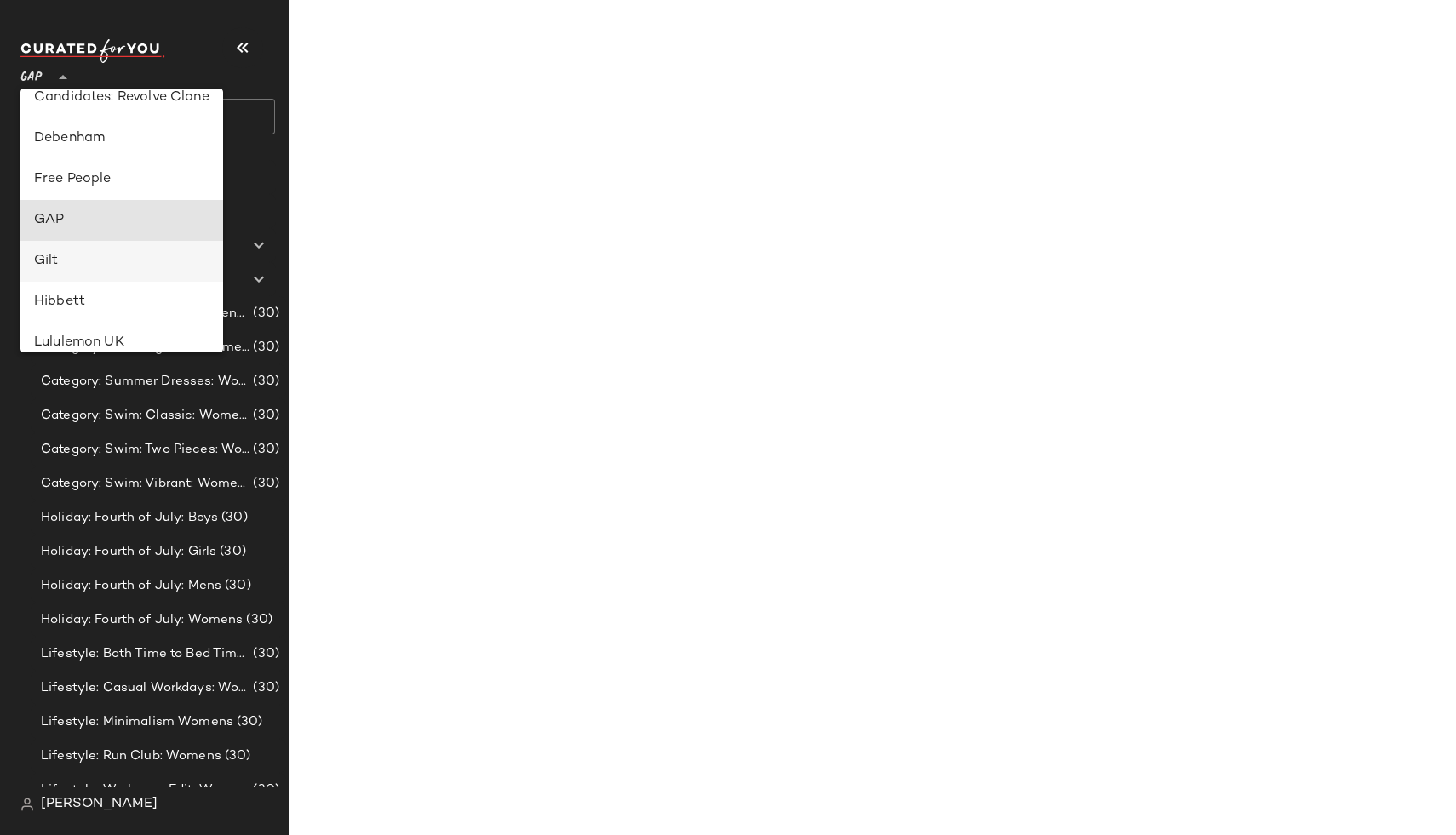
click at [48, 264] on div "Gilt" at bounding box center [121, 260] width 175 height 21
type input "**"
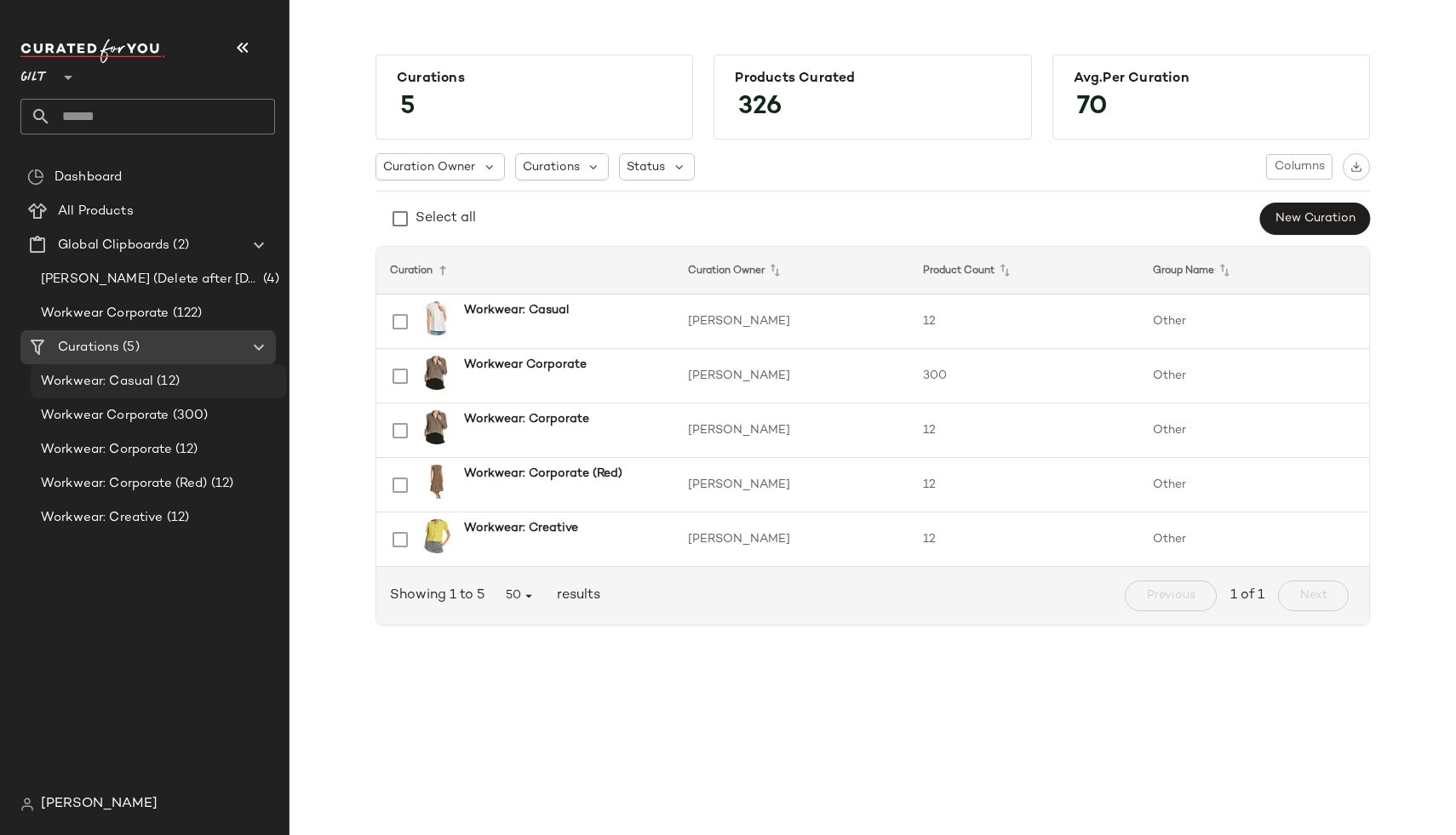
click at [173, 378] on span "(12)" at bounding box center [166, 382] width 26 height 20
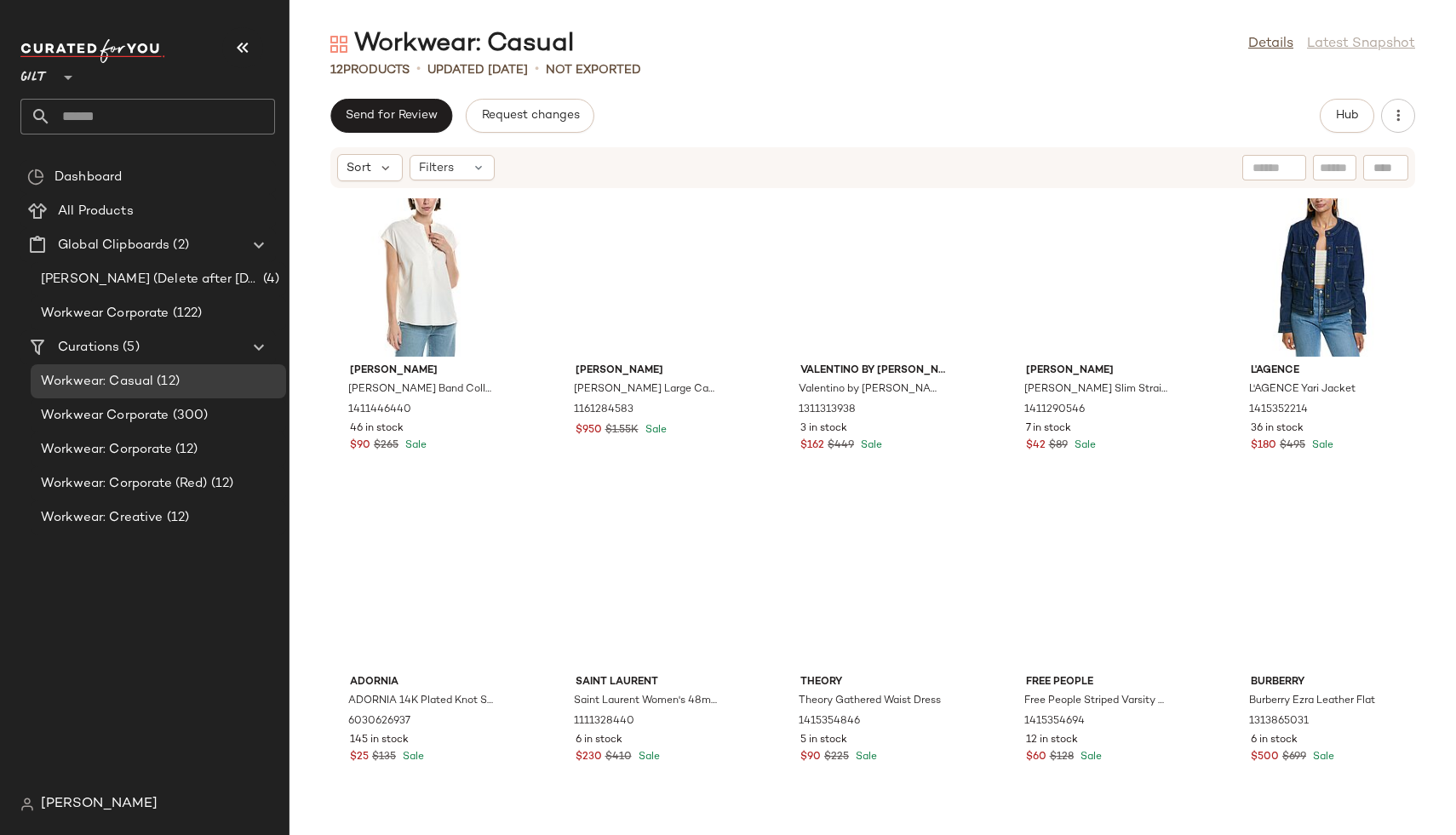
click at [204, 535] on div "Dashboard All Products Global Clipboards (2) Jim Testing (Delete after 9/1/2025…" at bounding box center [155, 473] width 268 height 627
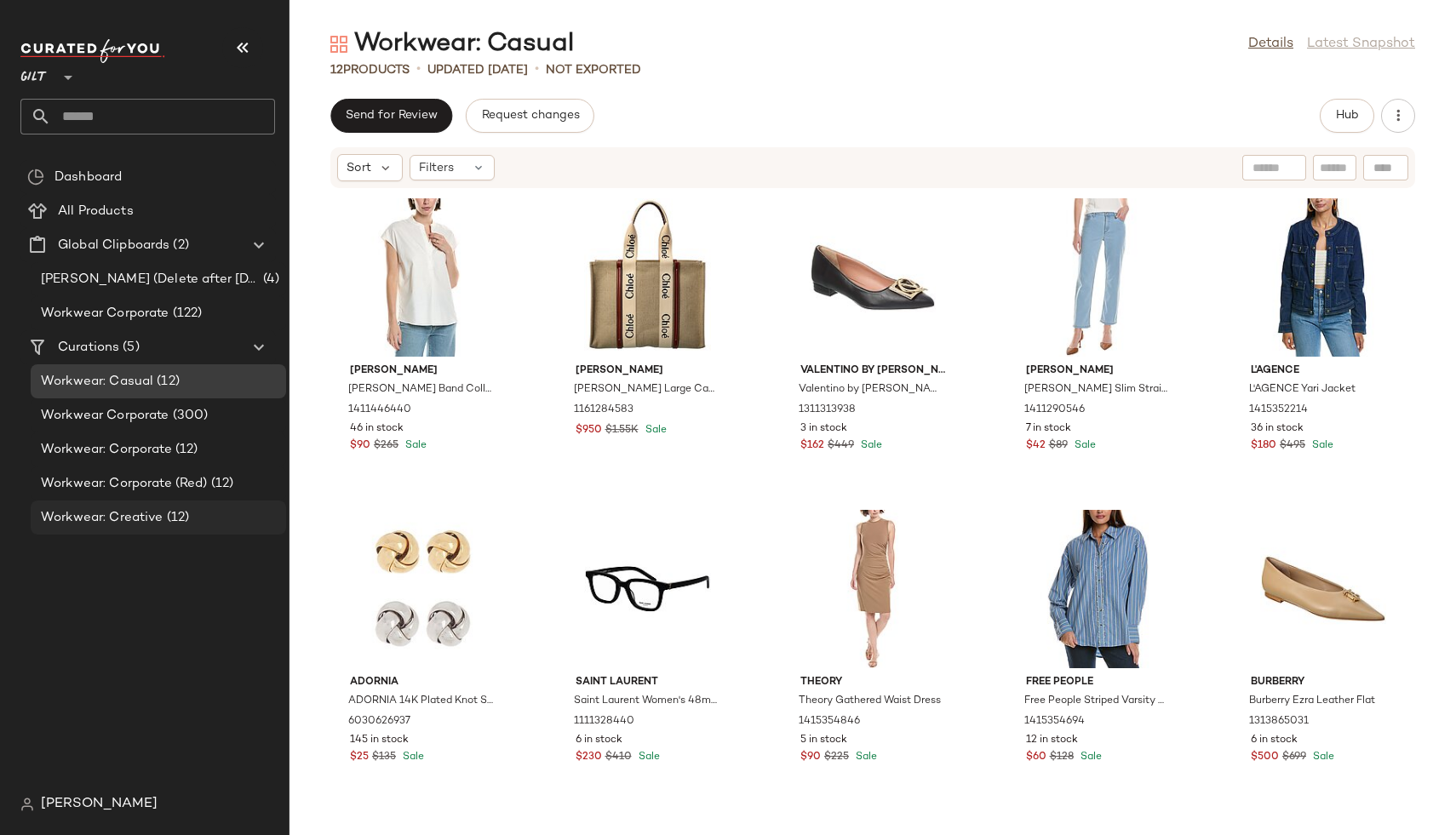
click at [194, 525] on div "Workwear: Creative (12)" at bounding box center [158, 518] width 244 height 20
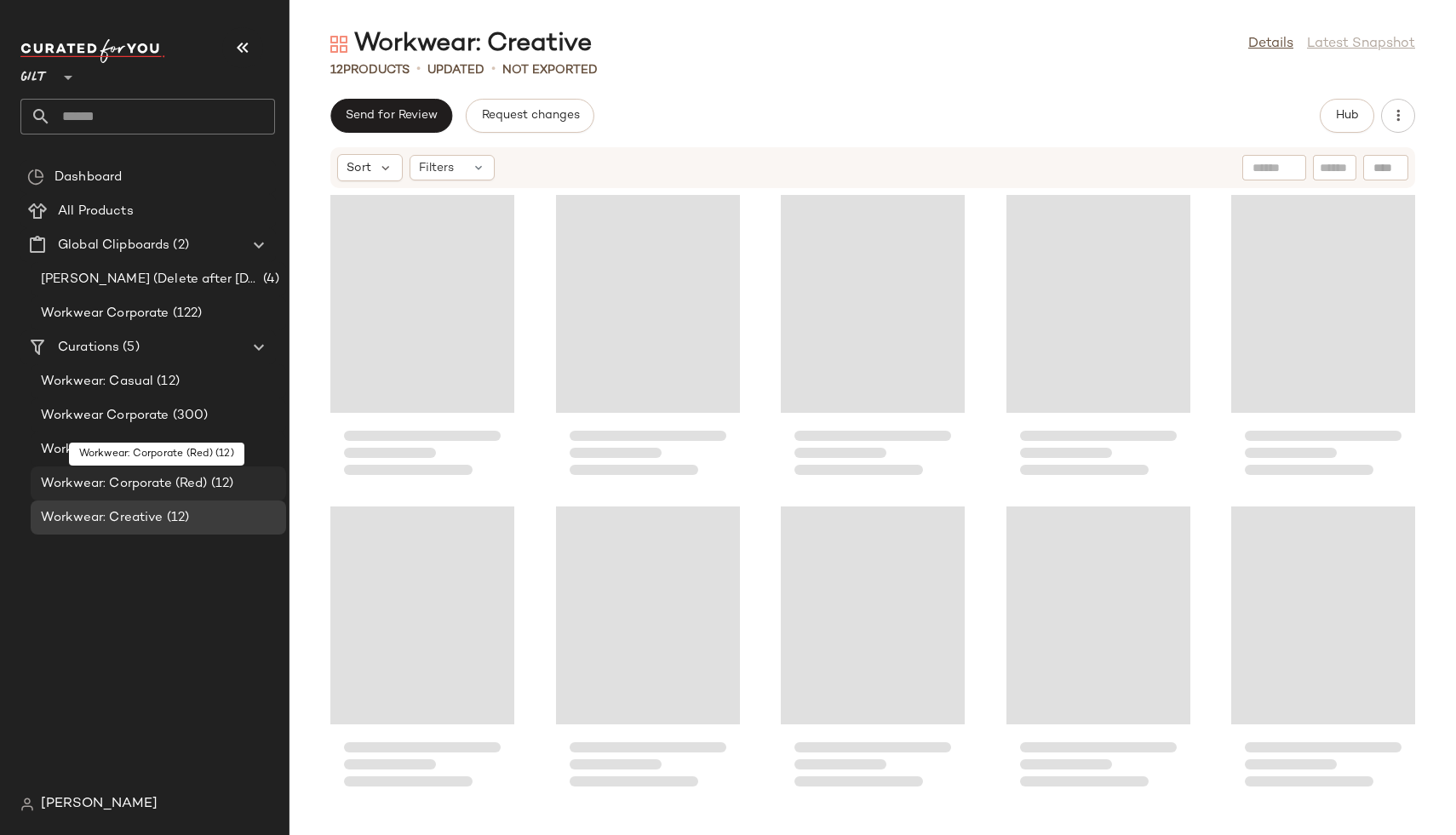
click at [187, 487] on span "Workwear: Corporate (Red)" at bounding box center [124, 484] width 166 height 20
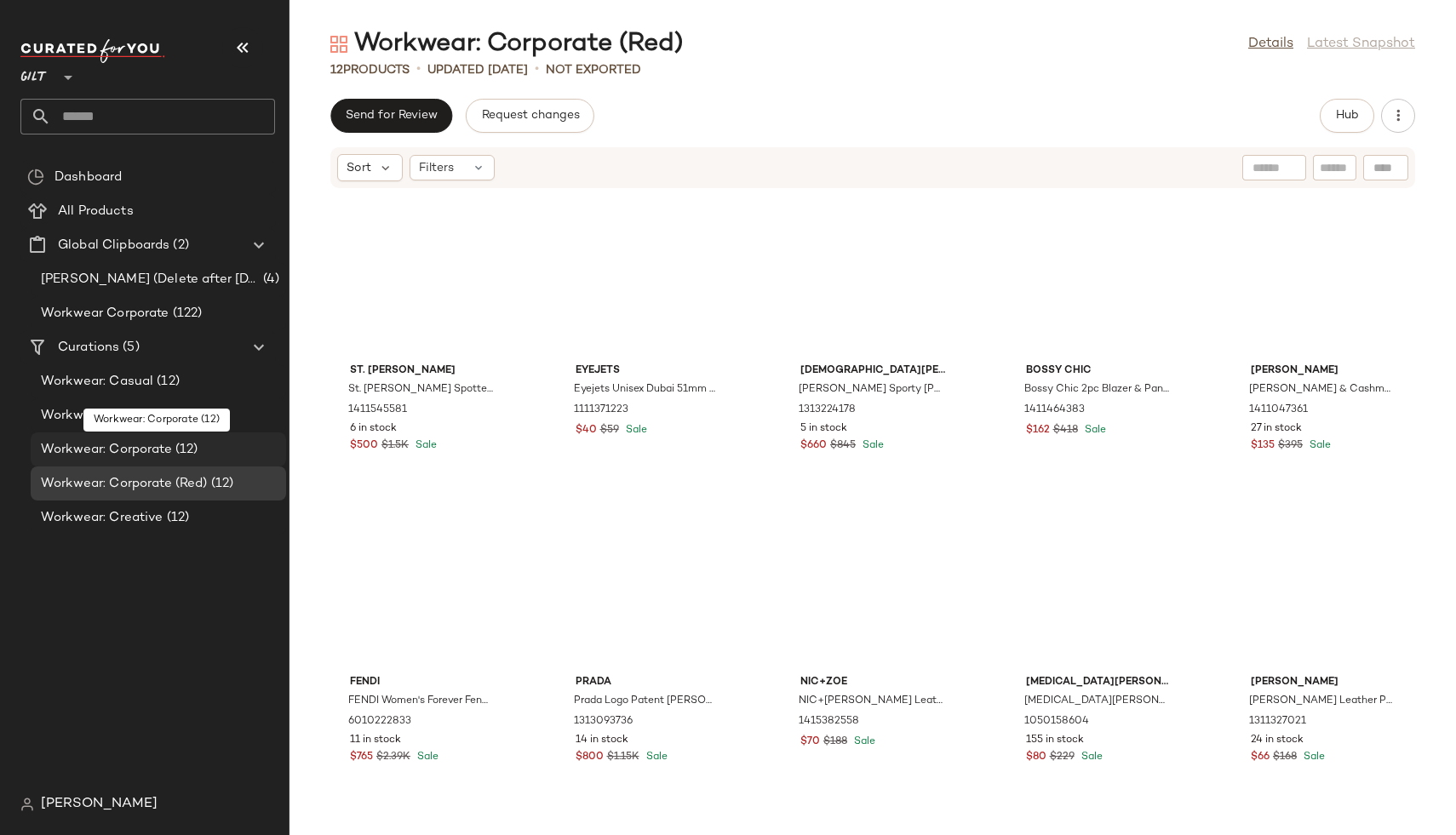
click at [185, 446] on span "(12)" at bounding box center [185, 450] width 26 height 20
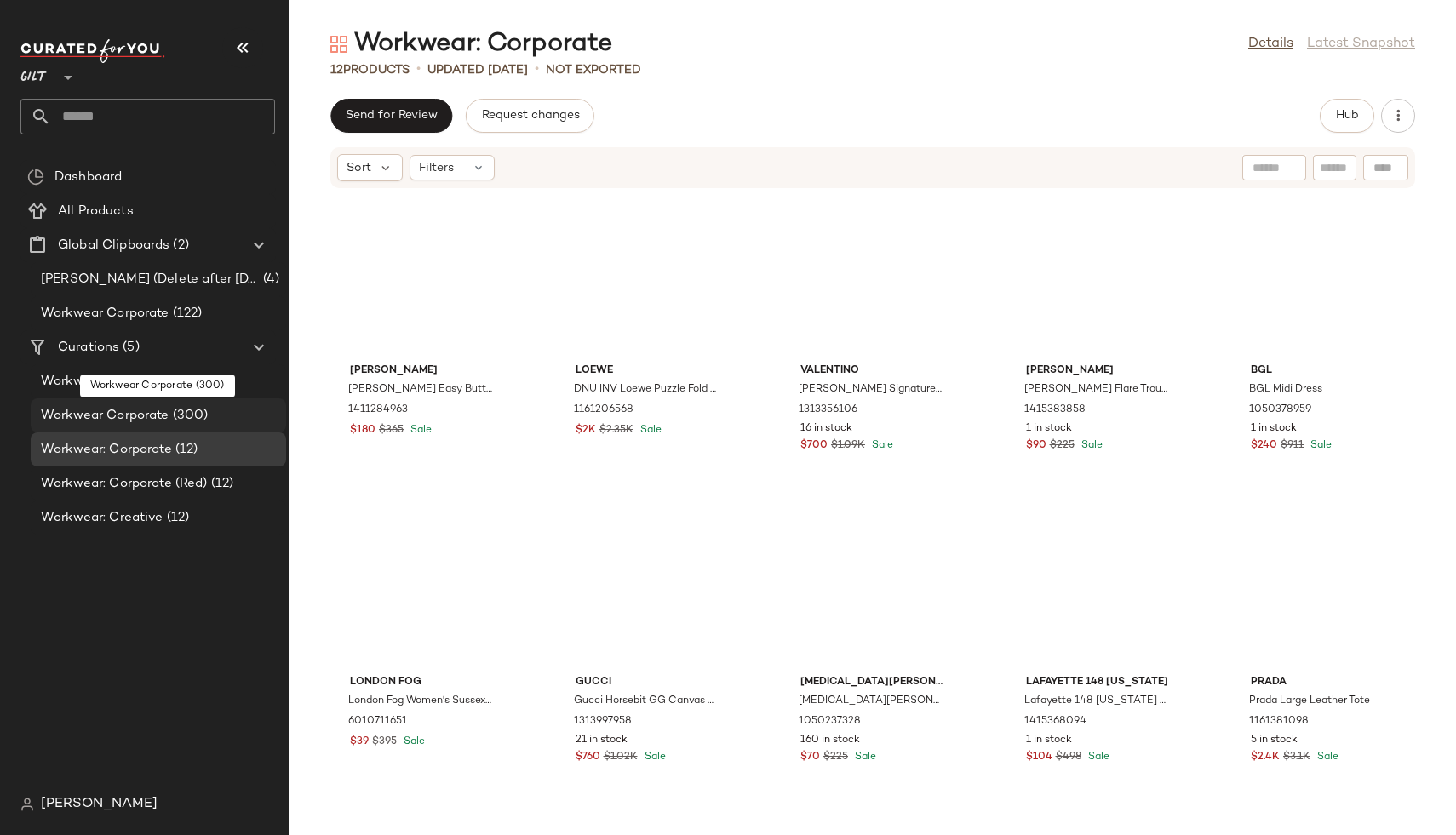
click at [188, 409] on span "(300)" at bounding box center [189, 416] width 39 height 20
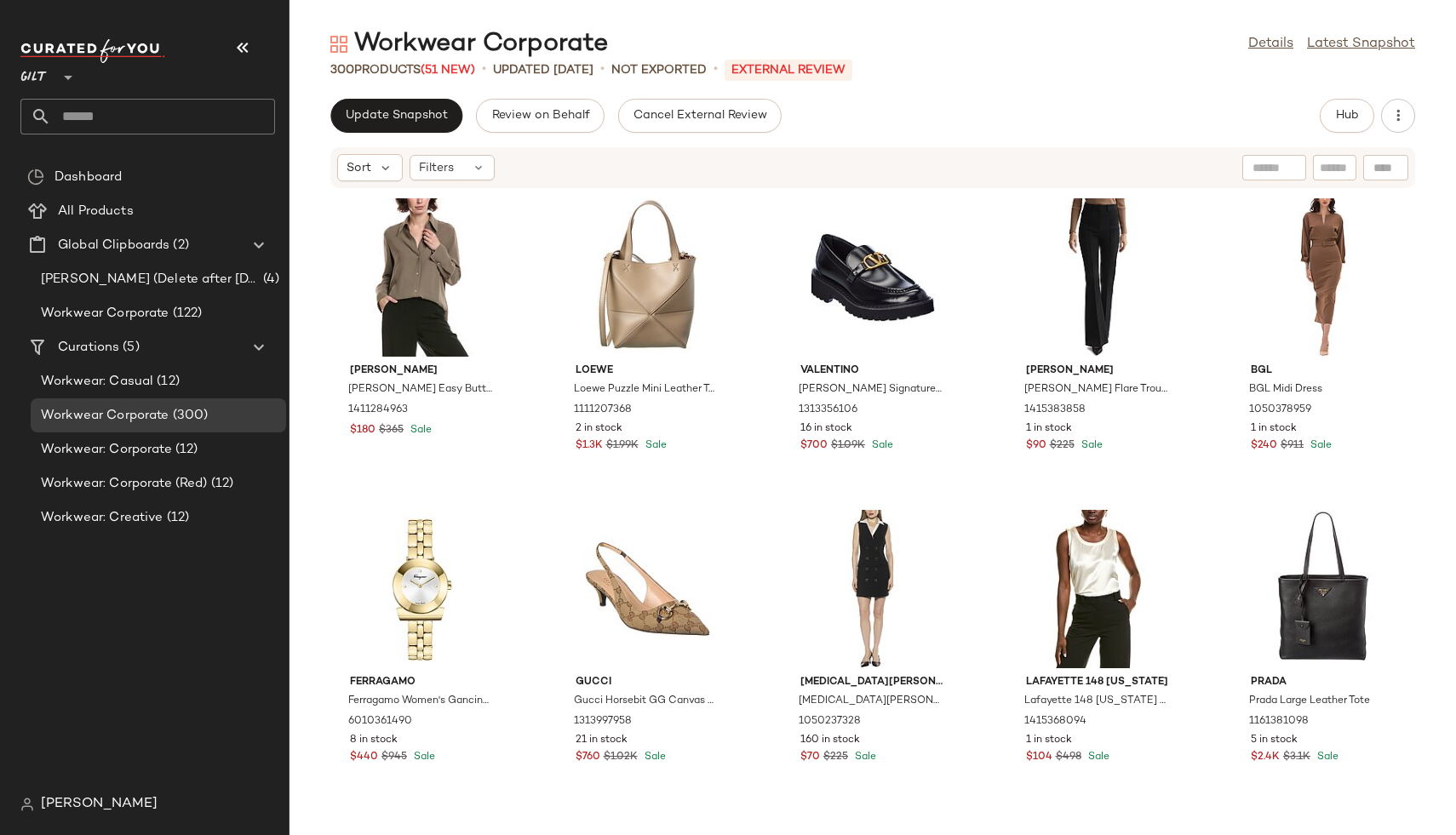
click at [62, 81] on icon at bounding box center [68, 77] width 21 height 21
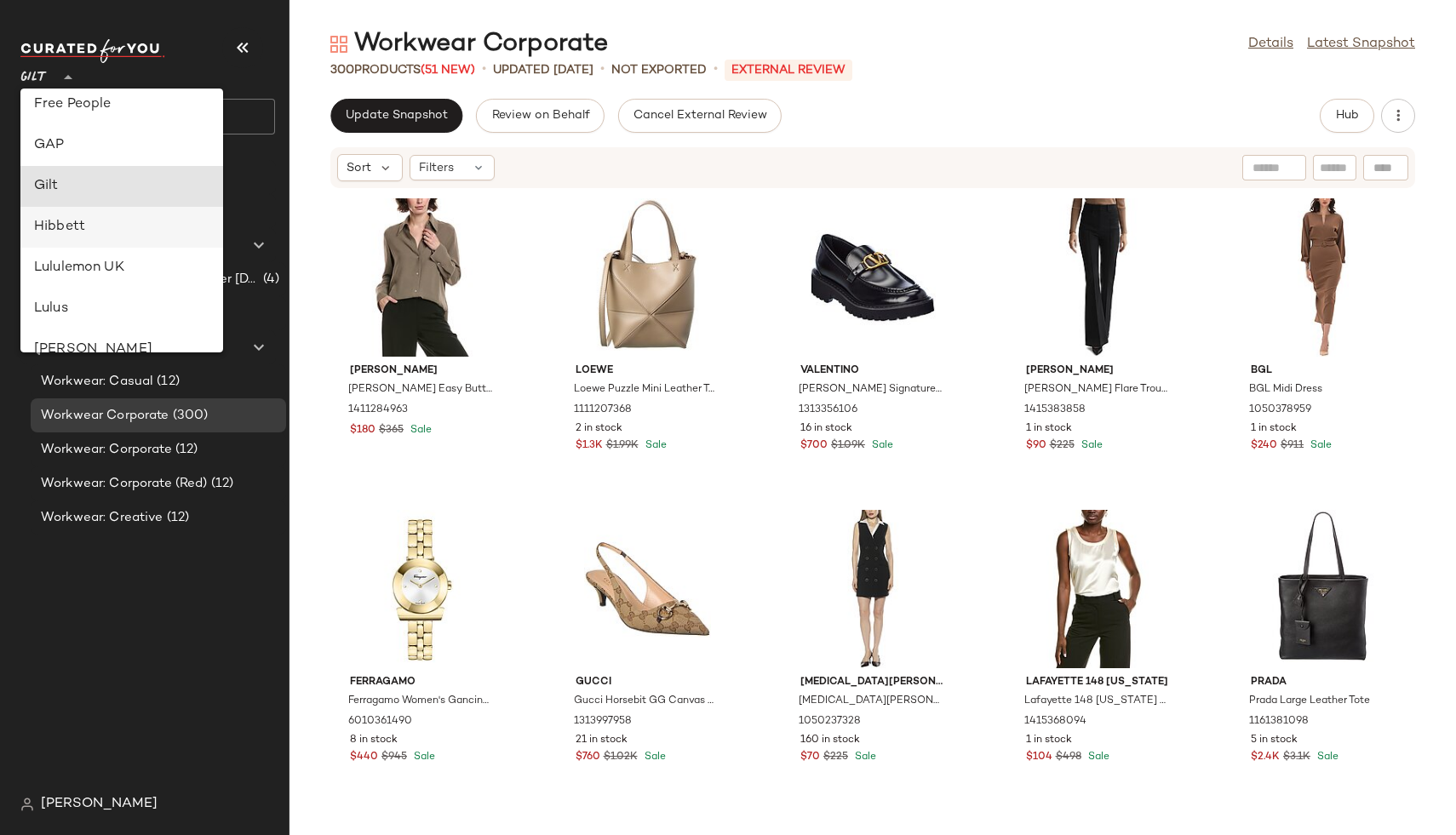
scroll to position [340, 0]
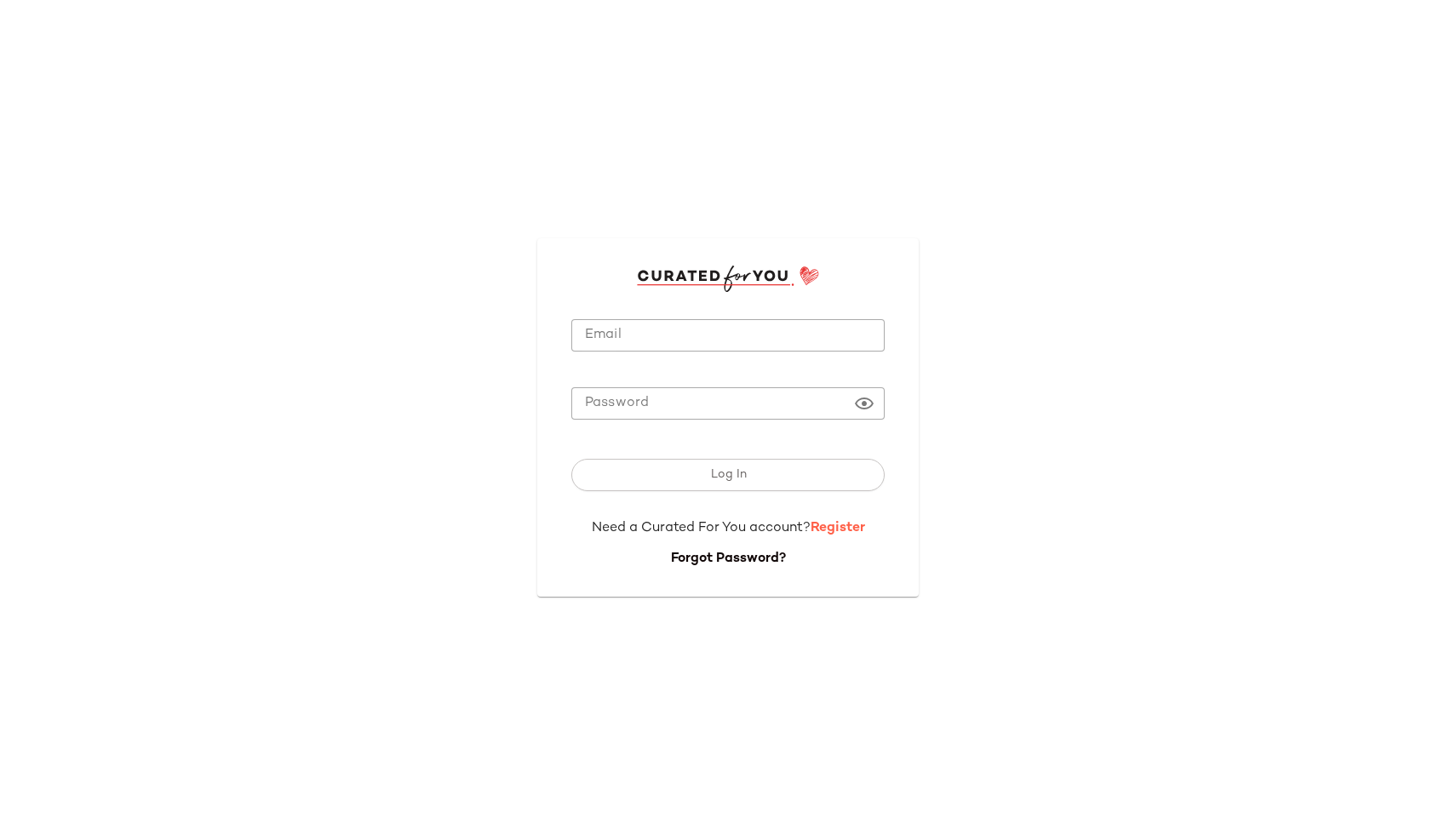
click at [826, 529] on link "Register" at bounding box center [838, 528] width 55 height 15
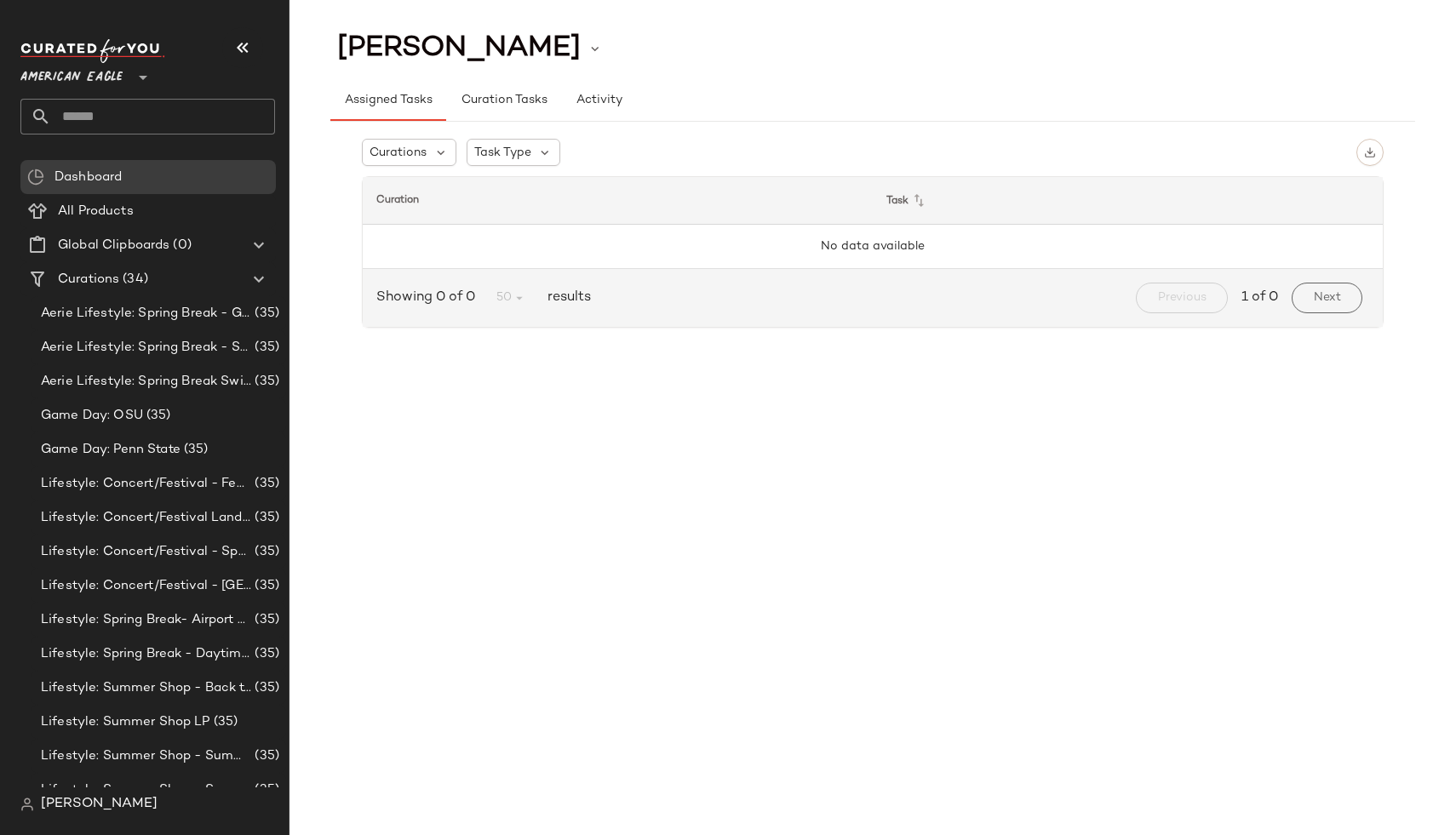
click at [24, 812] on div "[PERSON_NAME]" at bounding box center [89, 804] width 137 height 21
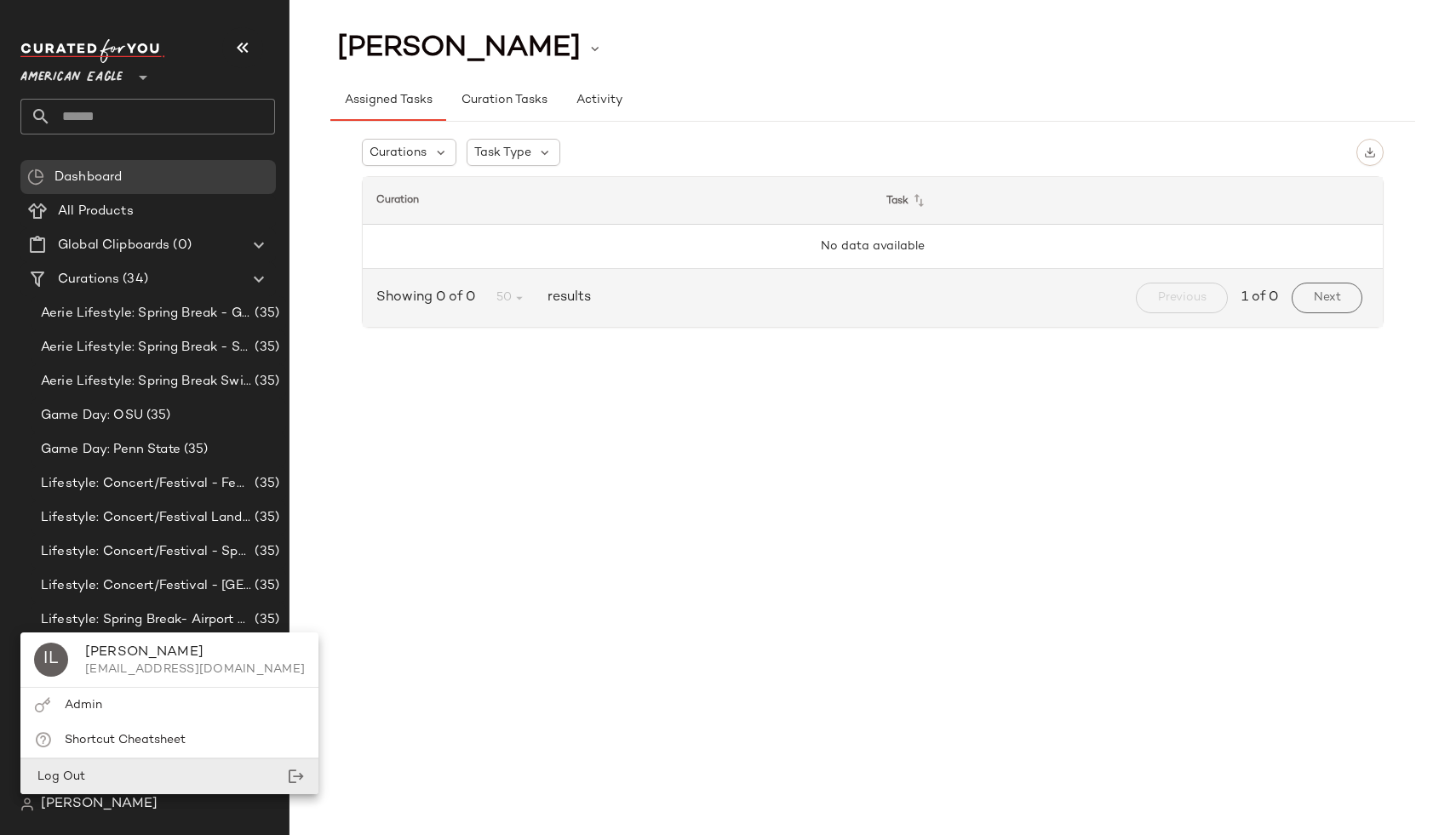
click at [95, 773] on div "Log Out" at bounding box center [169, 777] width 298 height 35
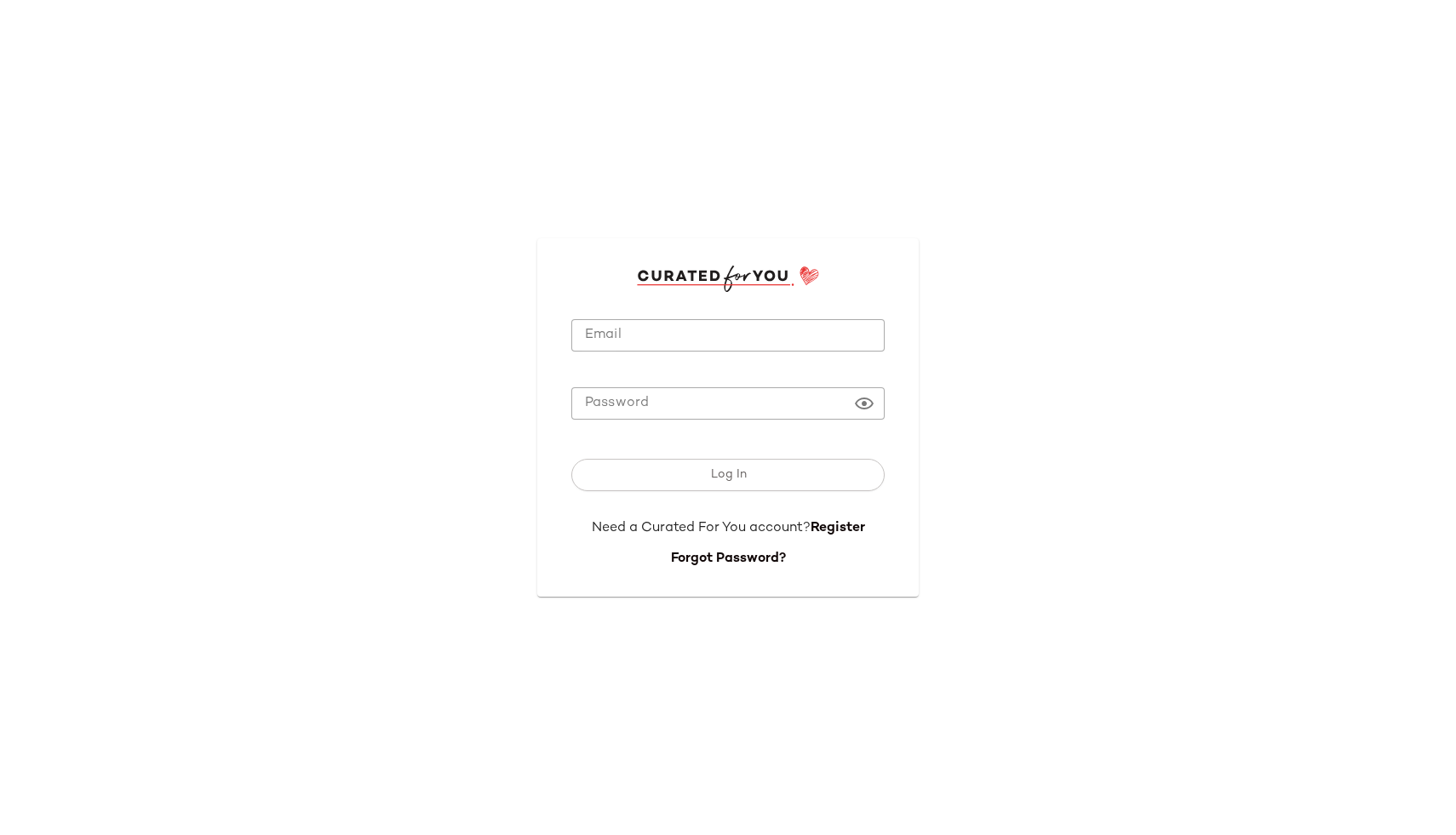
click at [612, 338] on input "Email" at bounding box center [728, 336] width 313 height 33
type input "**********"
click at [571, 459] on button "Log In" at bounding box center [728, 475] width 313 height 32
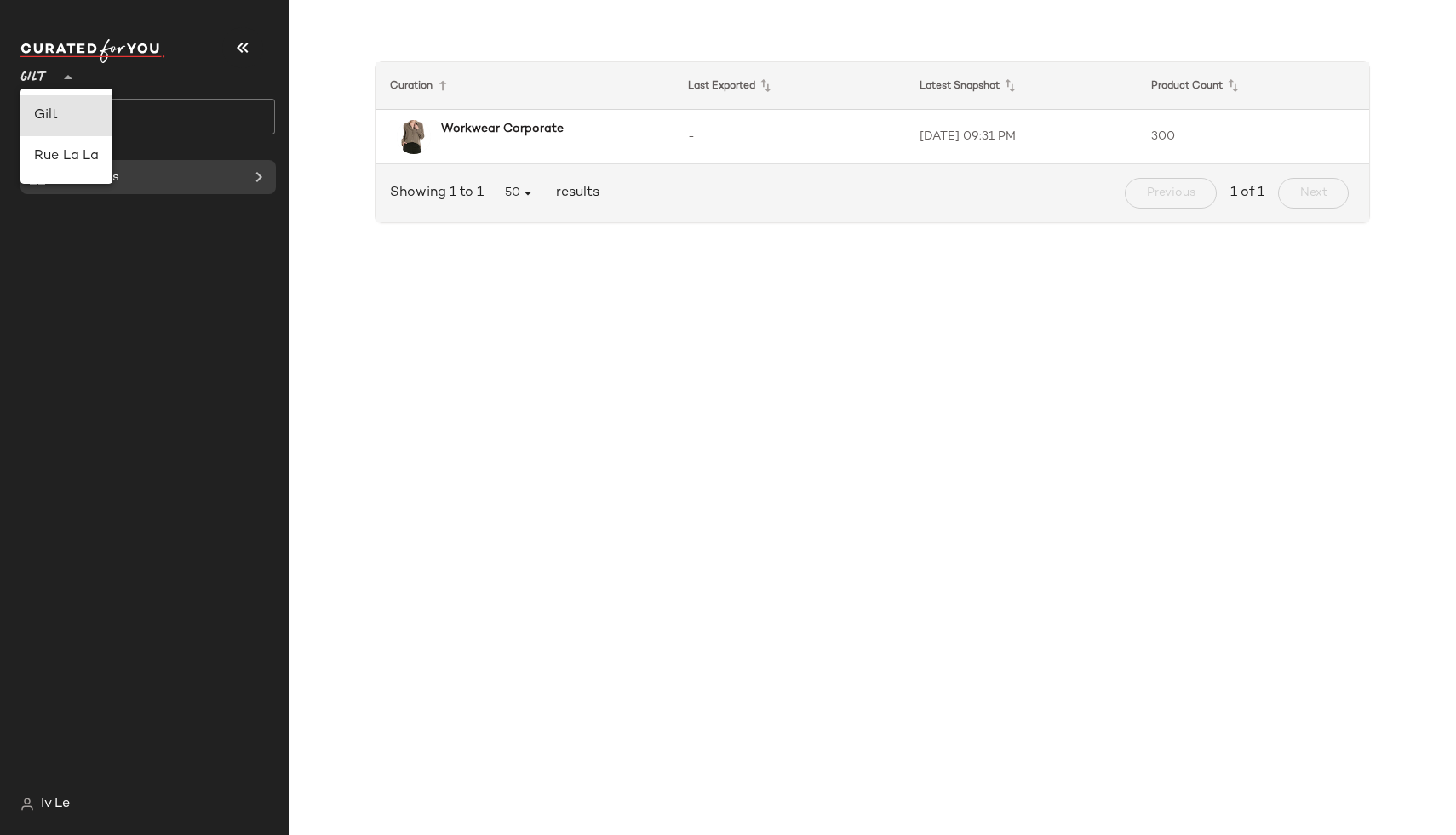
click at [75, 84] on div at bounding box center [67, 67] width 23 height 42
click at [25, 71] on span "Gilt" at bounding box center [34, 72] width 27 height 30
click at [28, 816] on div "Iv Le" at bounding box center [155, 804] width 268 height 34
click at [39, 813] on div "Iv Le" at bounding box center [45, 804] width 49 height 21
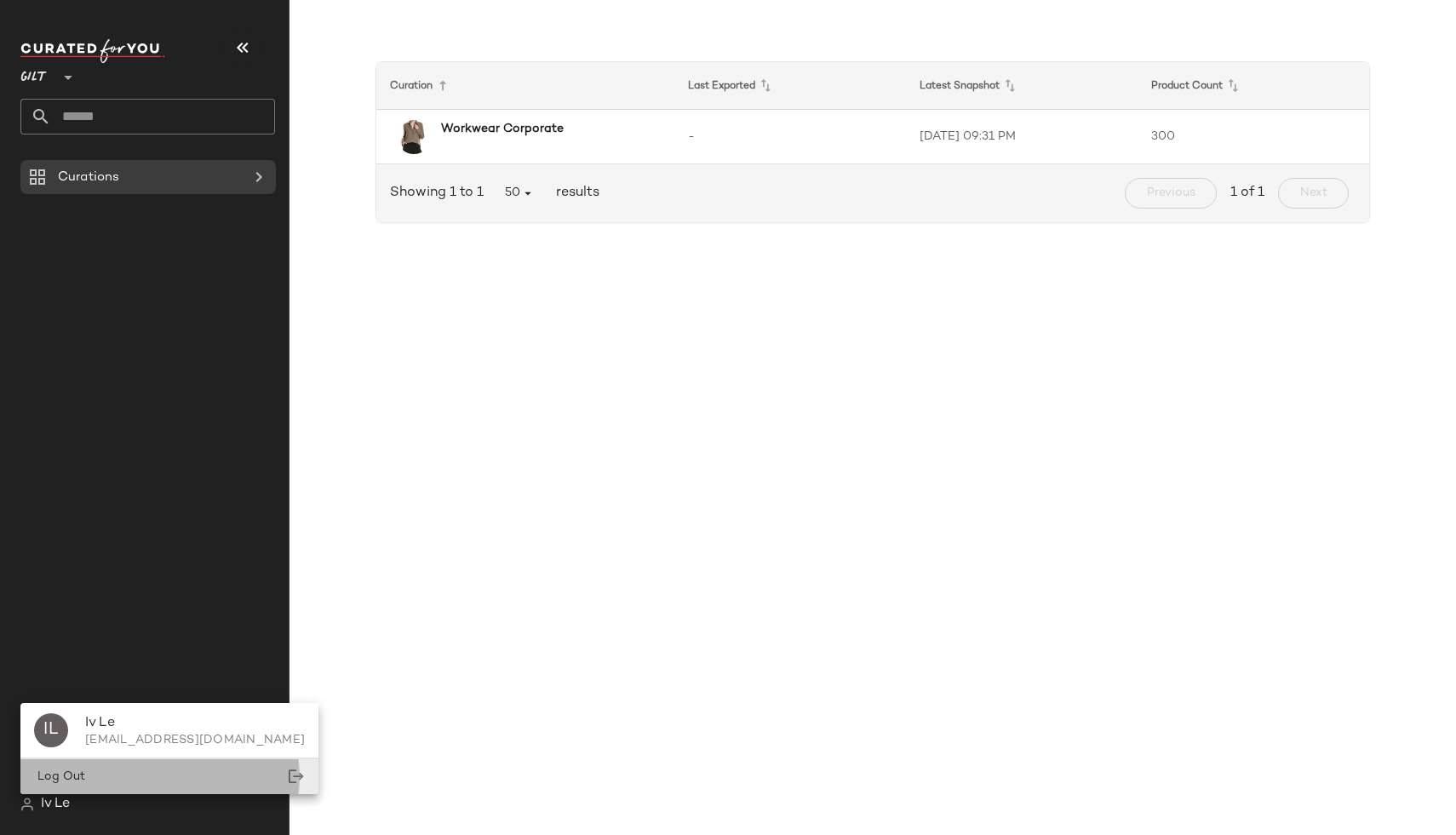
click at [82, 776] on span "Log Out" at bounding box center [60, 776] width 51 height 13
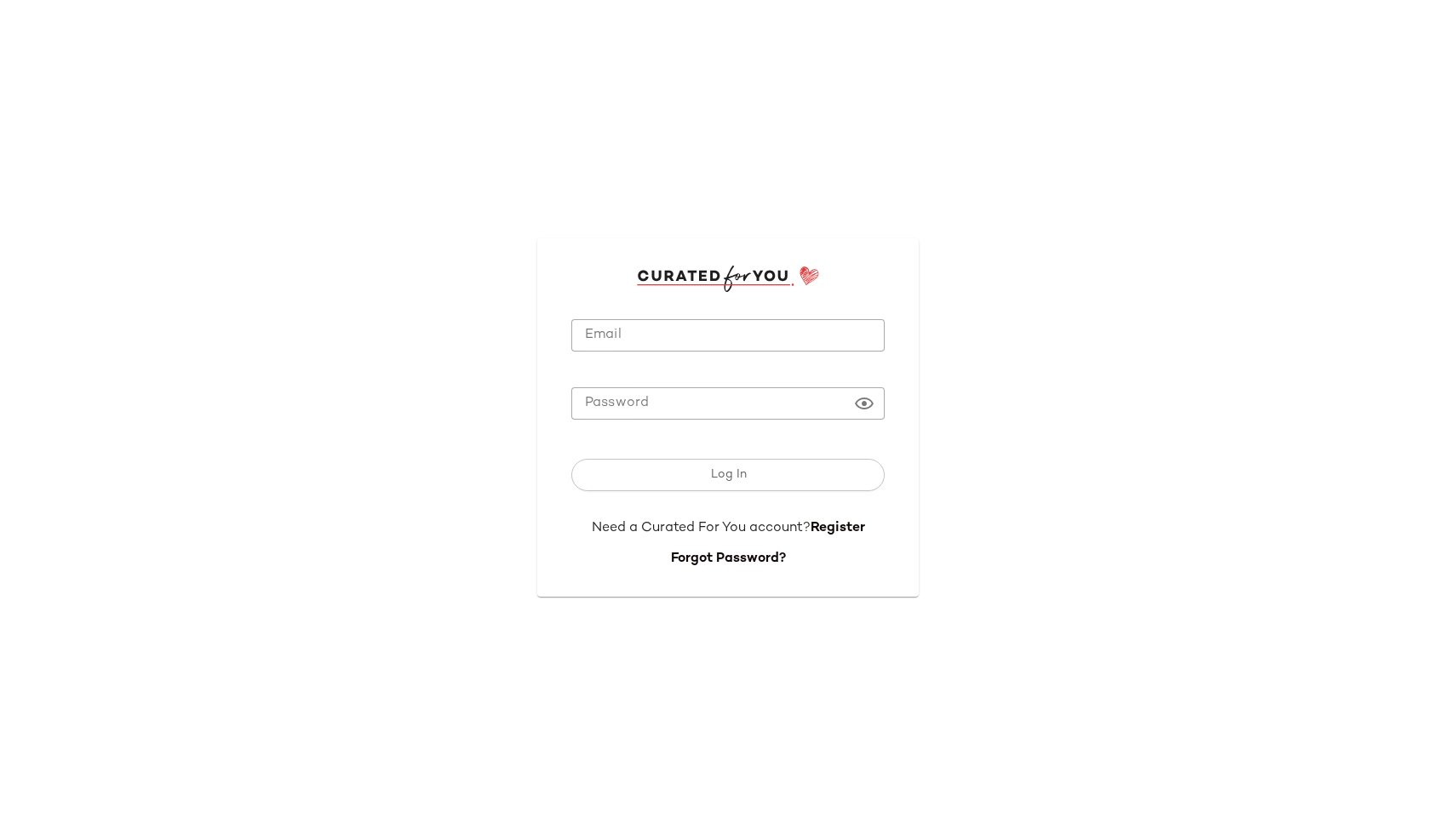
click at [649, 354] on div at bounding box center [728, 360] width 313 height 19
click at [642, 337] on input "Email" at bounding box center [728, 336] width 313 height 33
click at [680, 362] on div "Required" at bounding box center [728, 363] width 313 height 10
click at [661, 341] on input "Email" at bounding box center [728, 336] width 313 height 33
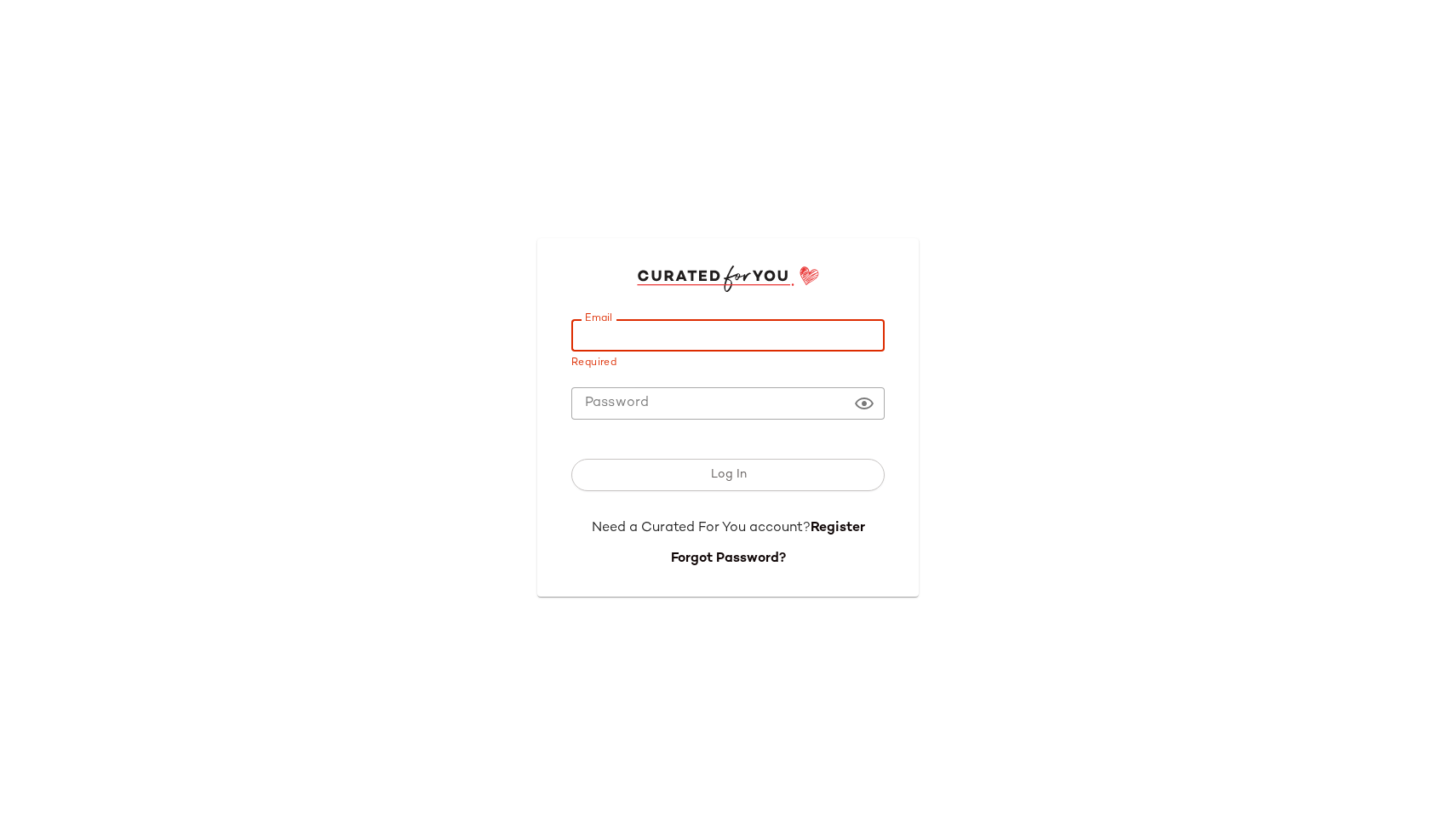
click at [0, 834] on com-1password-button at bounding box center [0, 835] width 0 height 0
type input "**********"
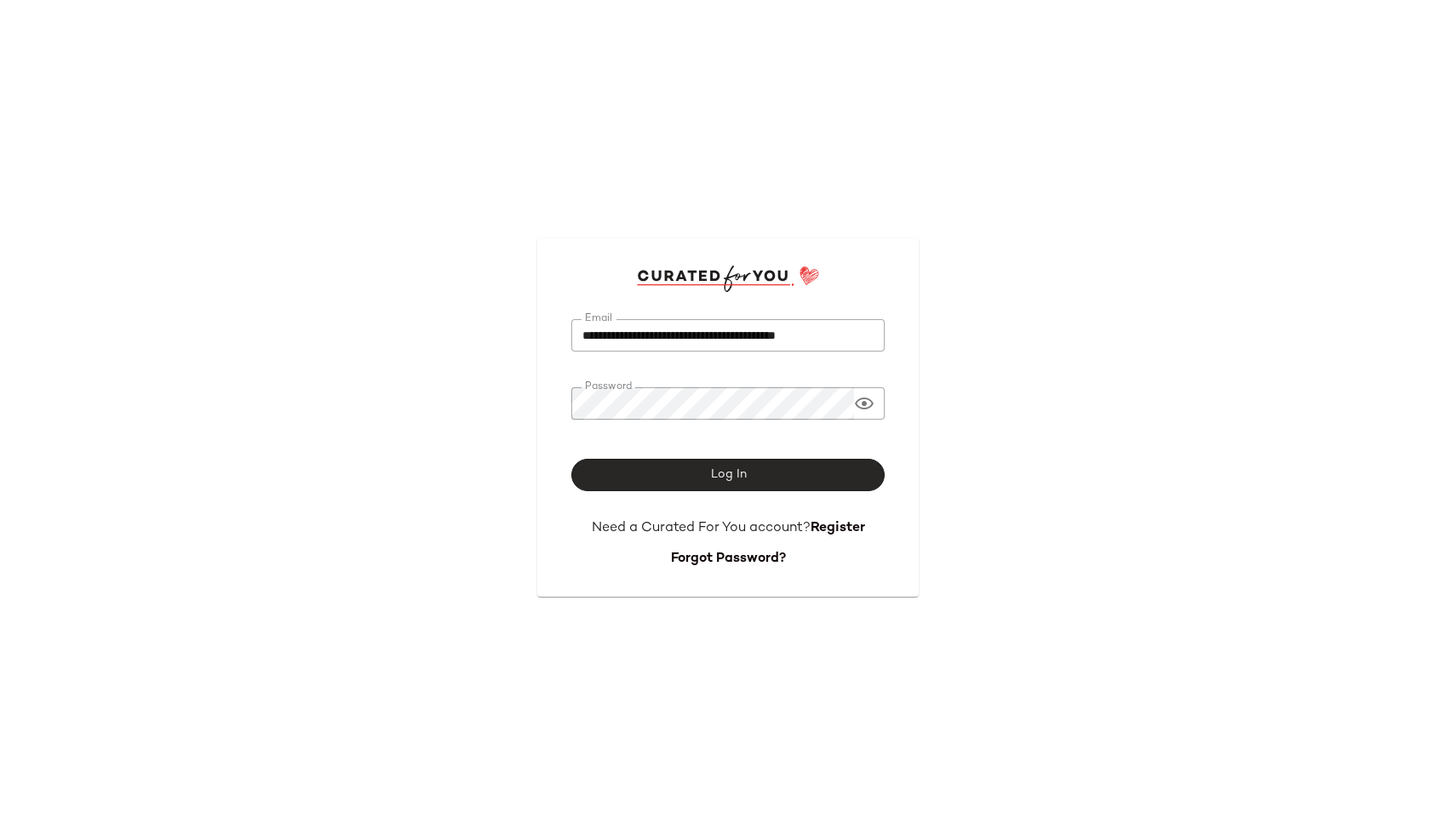
click at [666, 486] on button "Log In" at bounding box center [728, 475] width 313 height 32
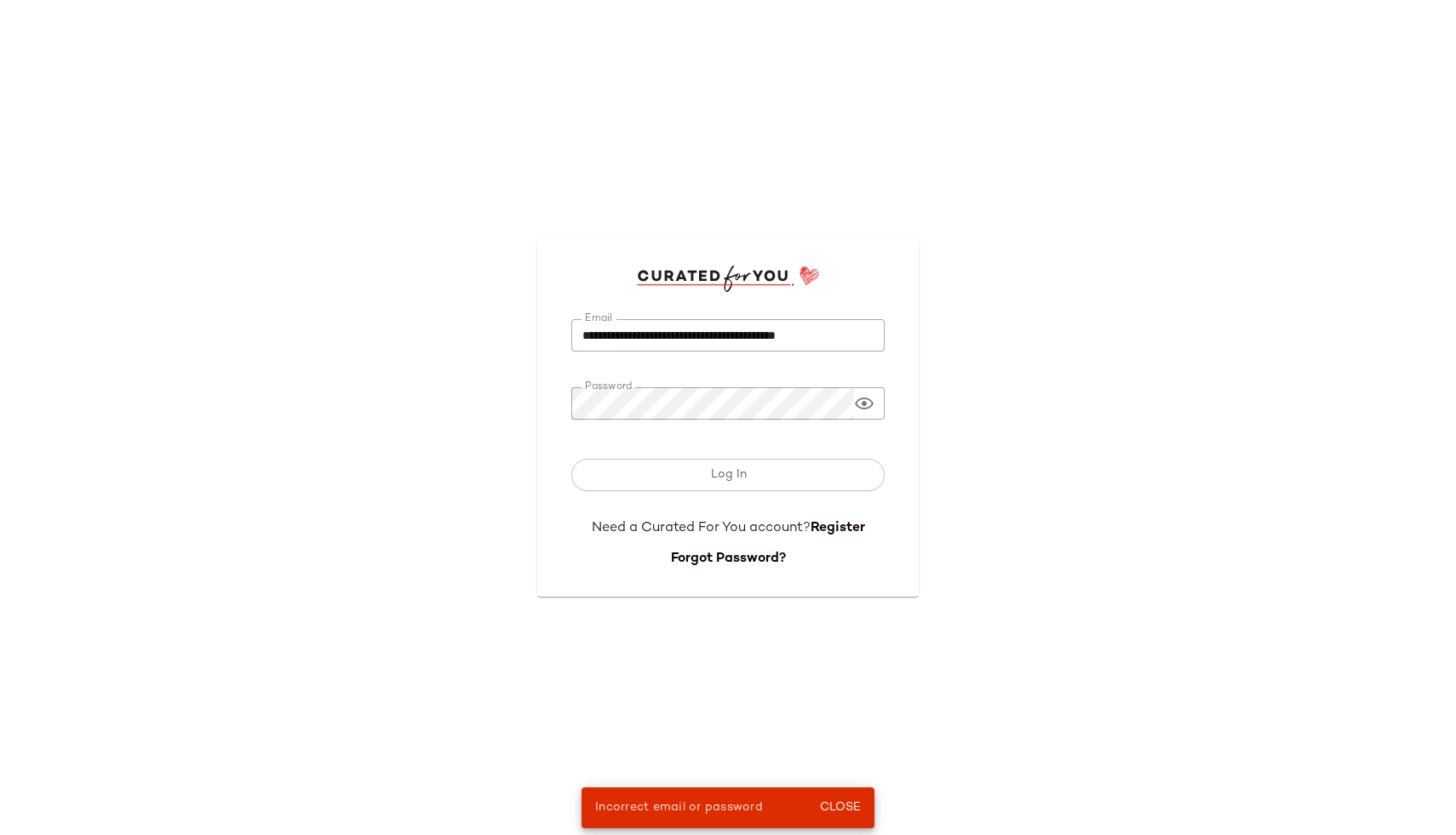
click at [639, 323] on input "**********" at bounding box center [728, 336] width 313 height 33
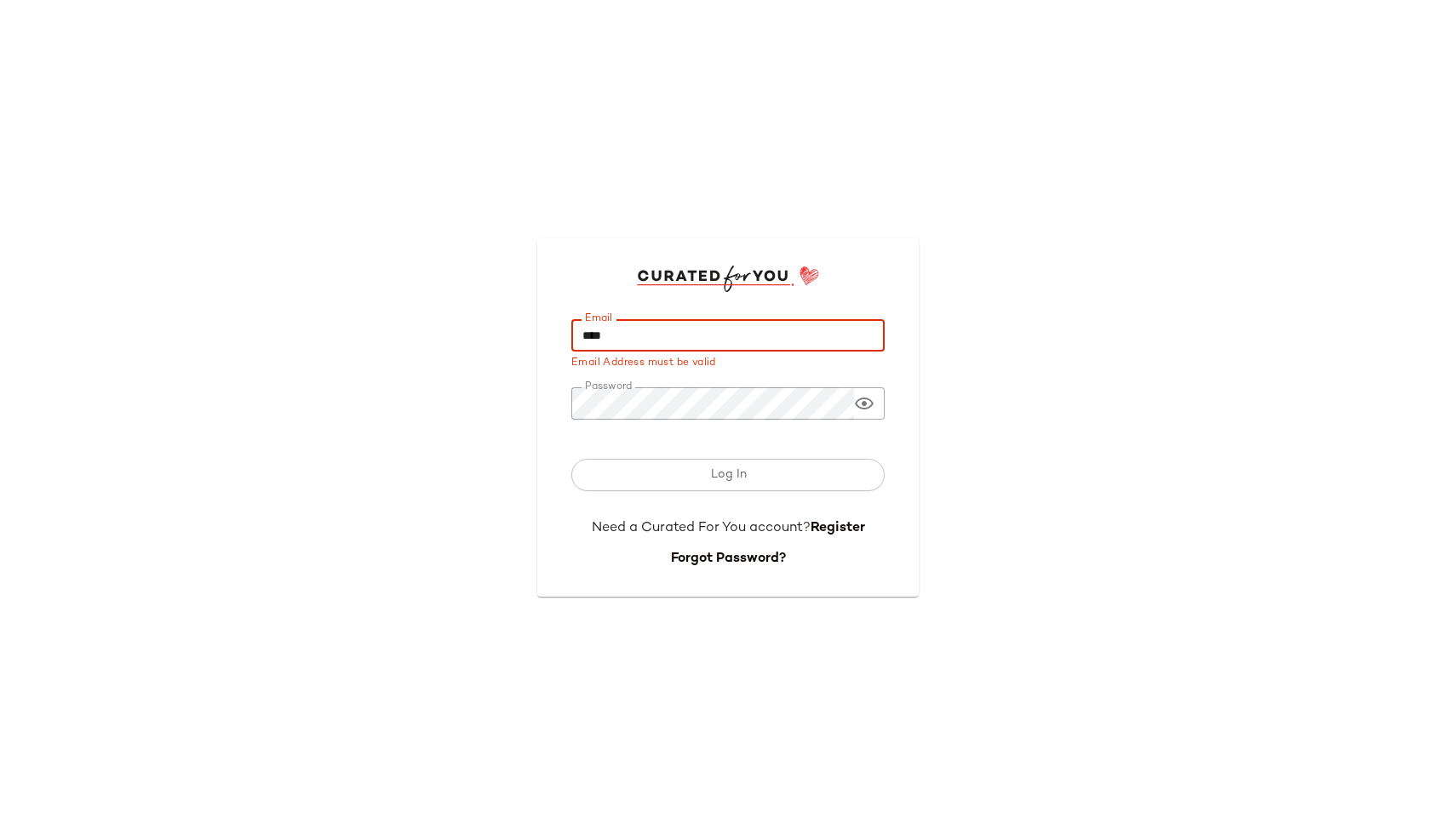
type input "**********"
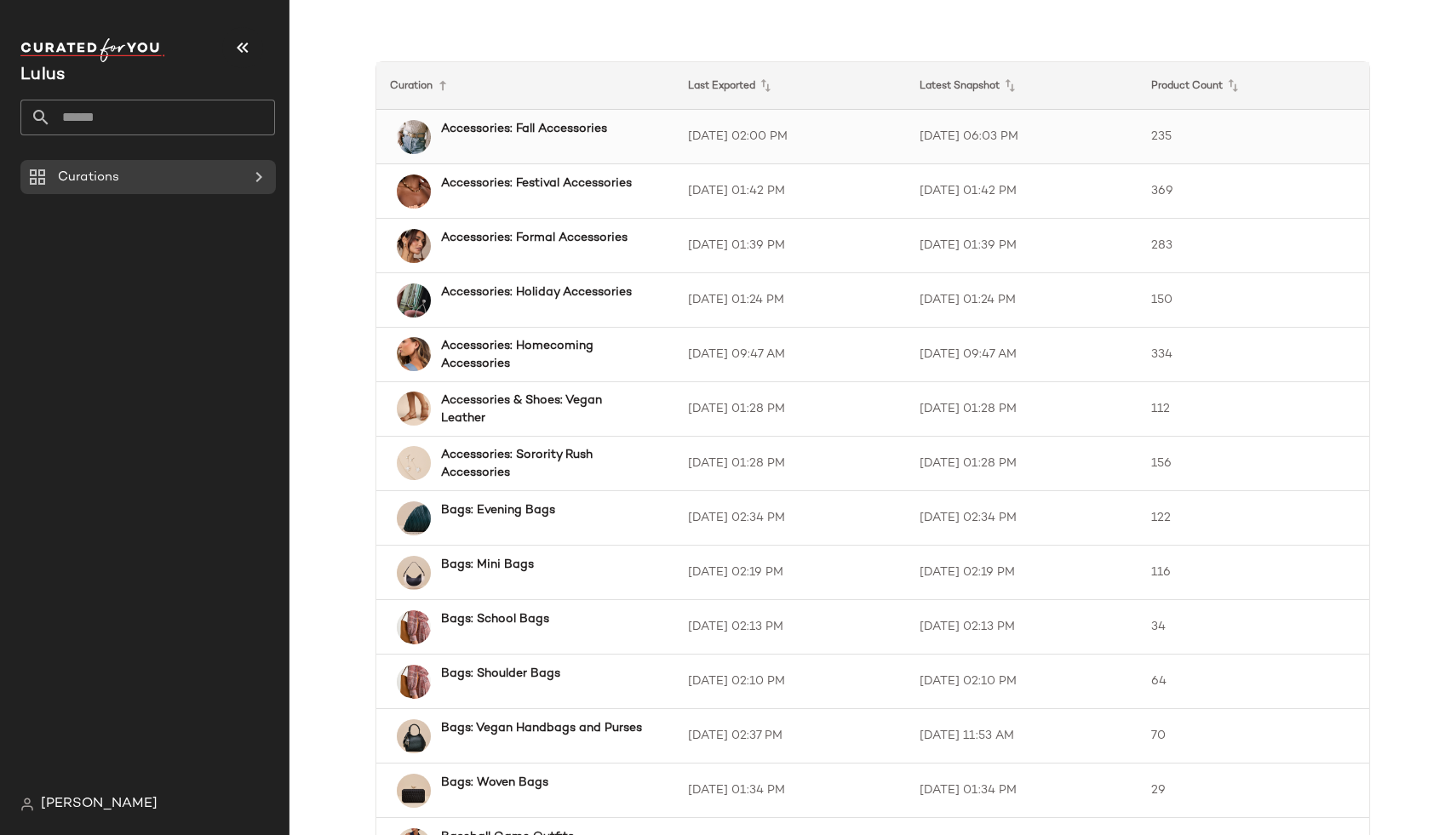
click at [535, 127] on b "Accessories: Fall Accessories" at bounding box center [524, 129] width 166 height 18
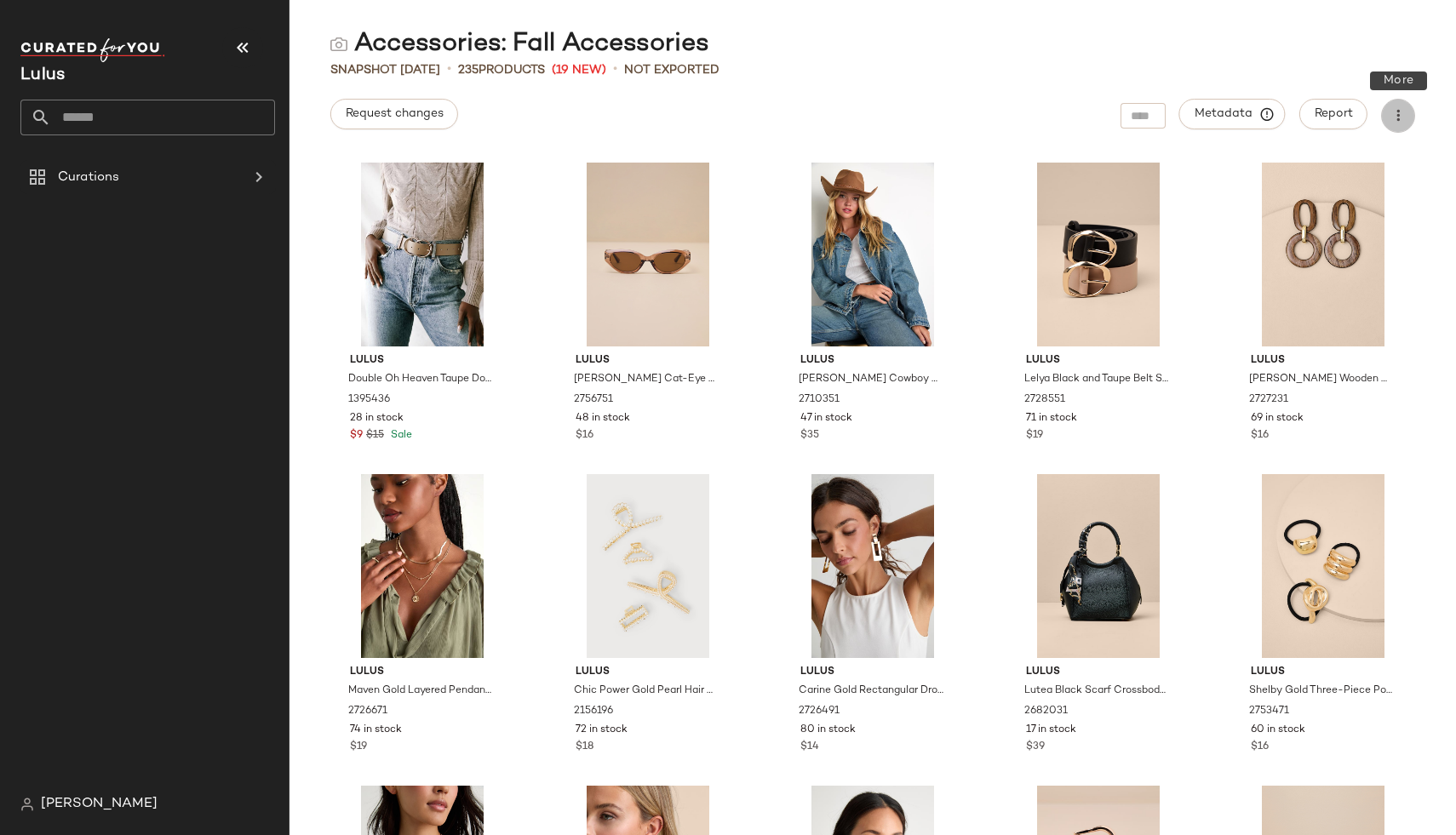
click at [1392, 115] on icon "button" at bounding box center [1397, 116] width 17 height 17
click at [1347, 77] on div "Snapshot [DATE] • 235 Products (19 New) • Not Exported" at bounding box center [872, 70] width 1166 height 17
click at [258, 169] on icon at bounding box center [258, 176] width 21 height 21
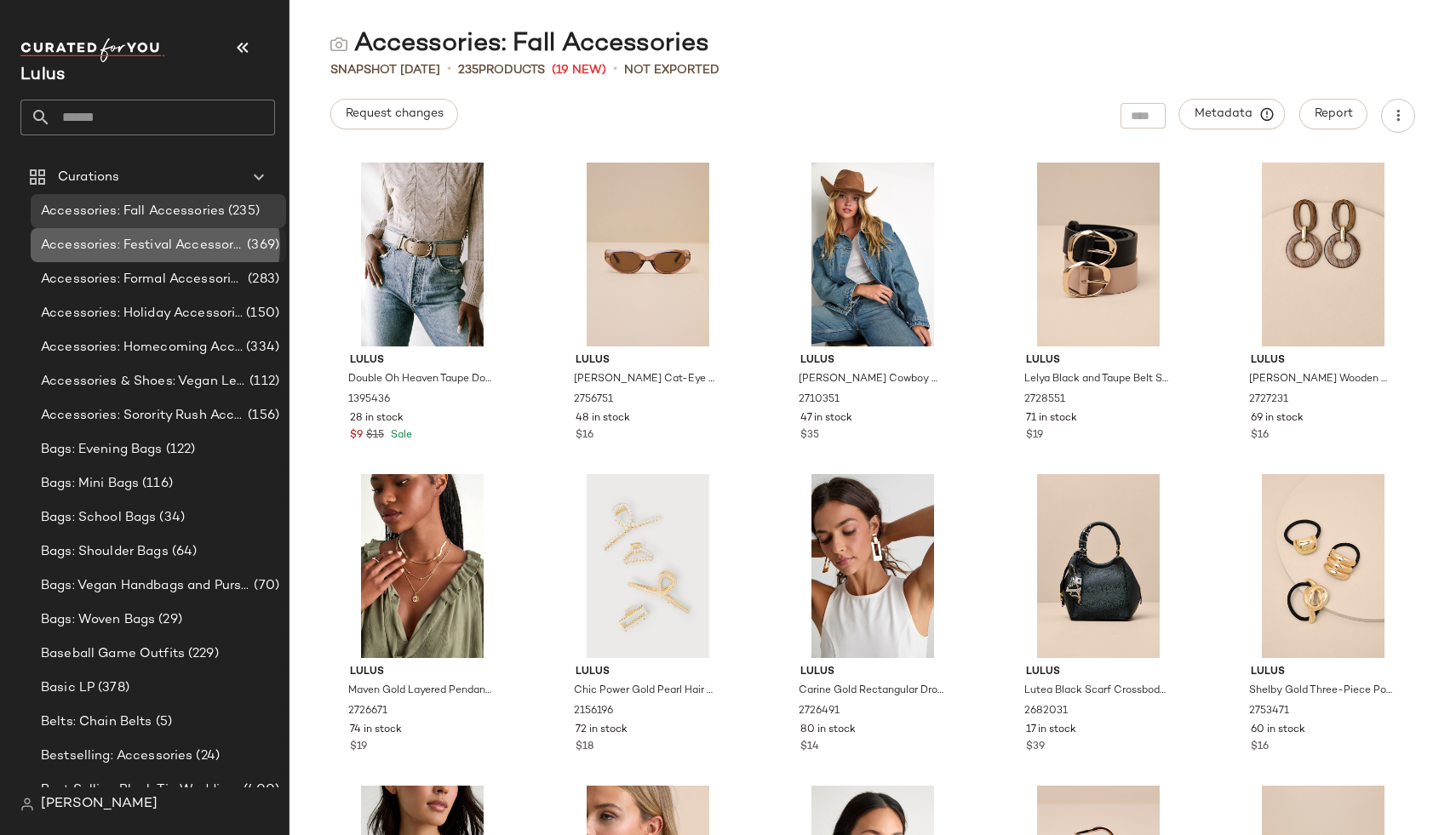
click at [194, 240] on span "Accessories: Festival Accessories" at bounding box center [142, 246] width 203 height 20
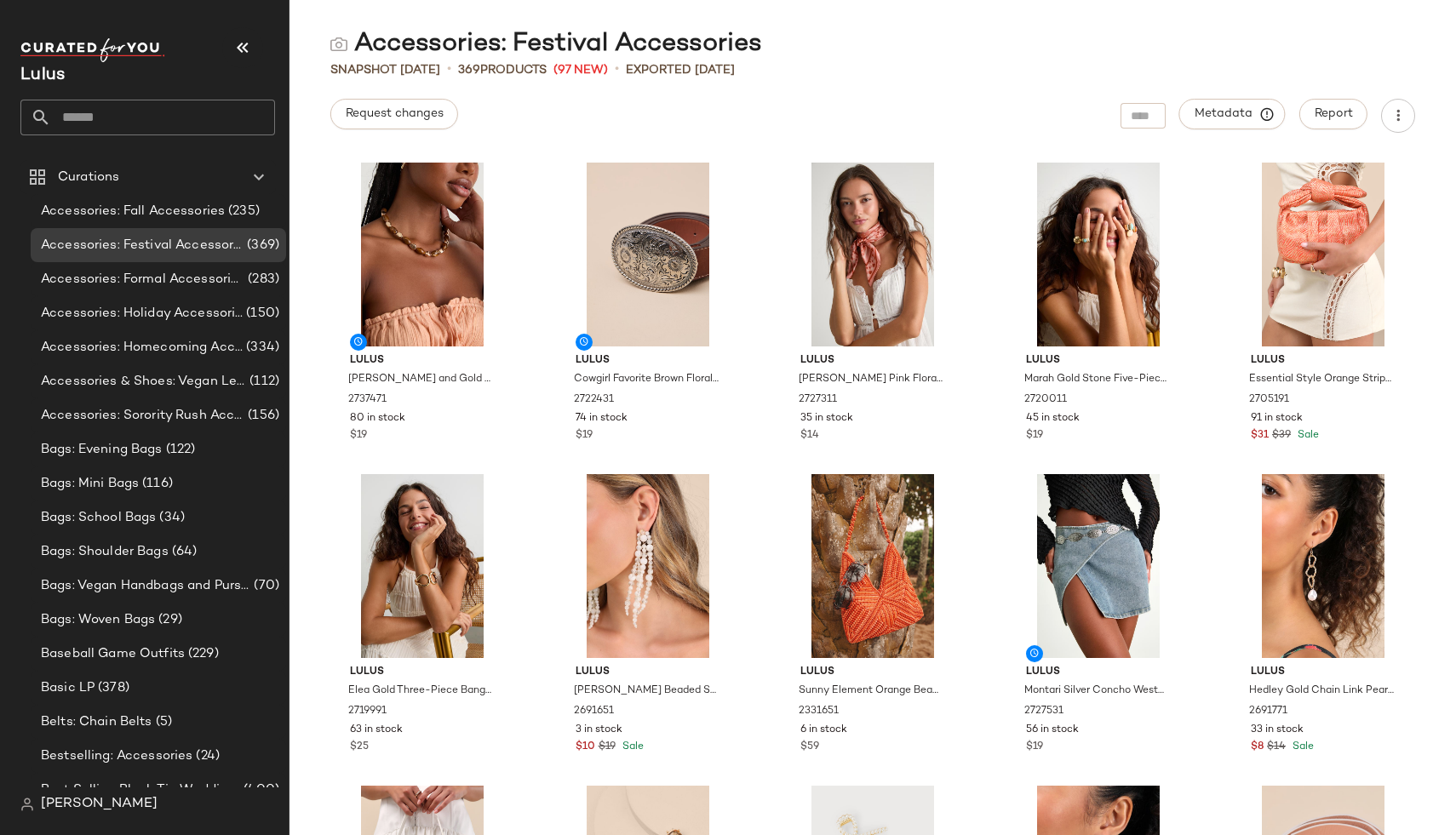
click at [55, 72] on span "Lulus" at bounding box center [42, 75] width 44 height 18
click at [112, 186] on span "Curations" at bounding box center [88, 177] width 62 height 20
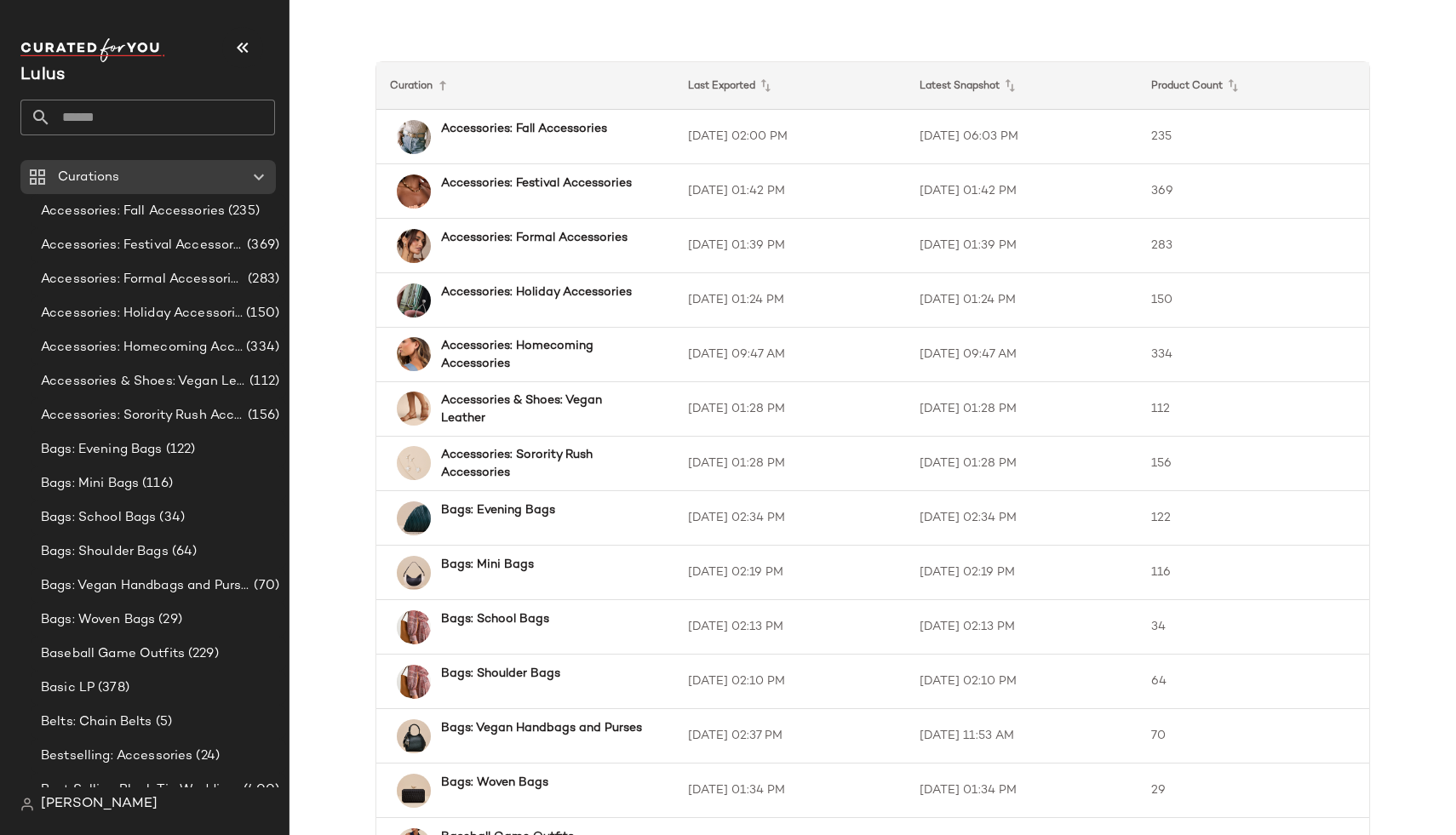
click at [69, 76] on div "Lulus" at bounding box center [148, 75] width 255 height 27
click at [76, 803] on span "[PERSON_NAME]" at bounding box center [99, 804] width 117 height 21
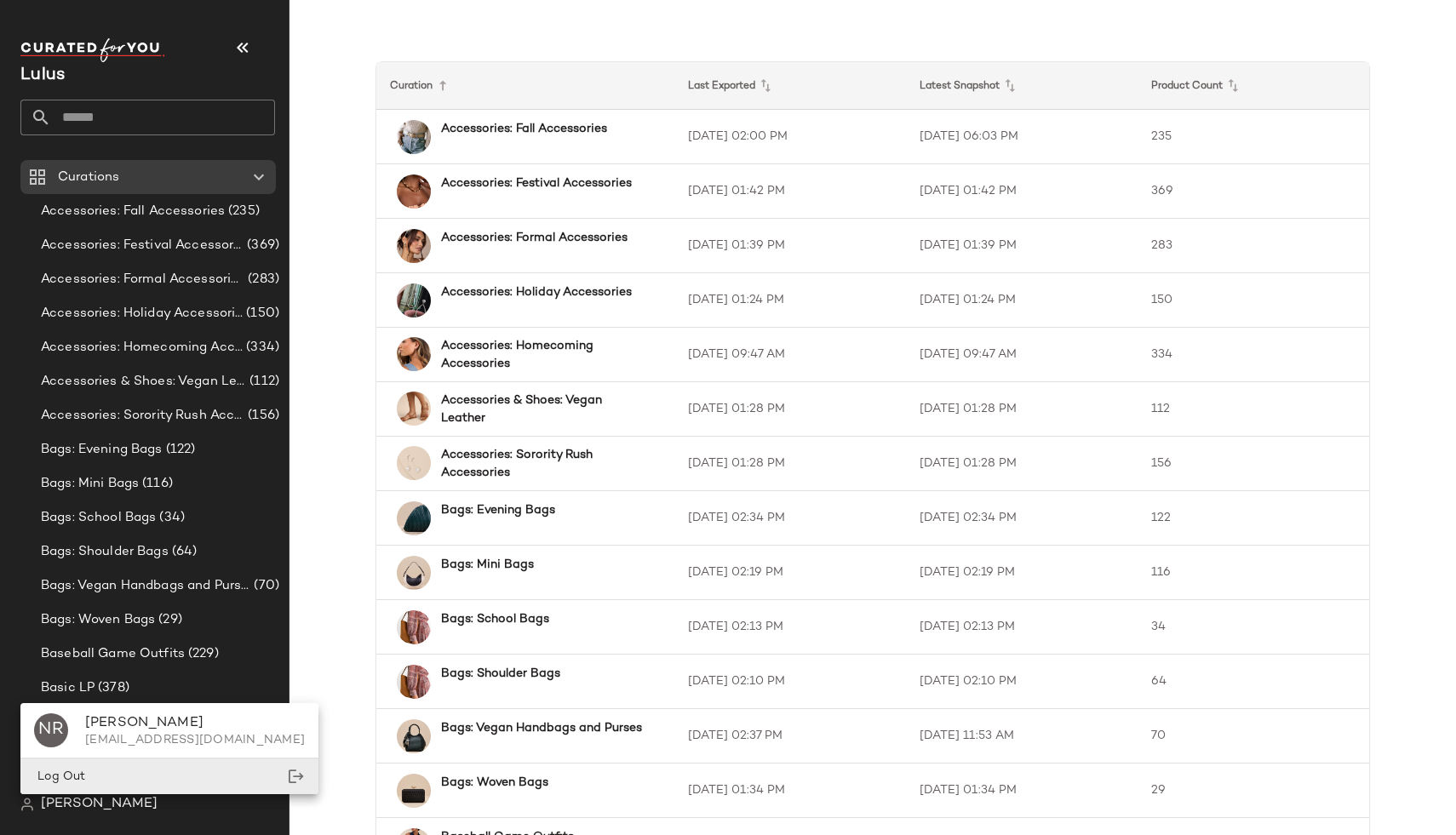
click at [93, 772] on div "Log Out" at bounding box center [169, 777] width 298 height 35
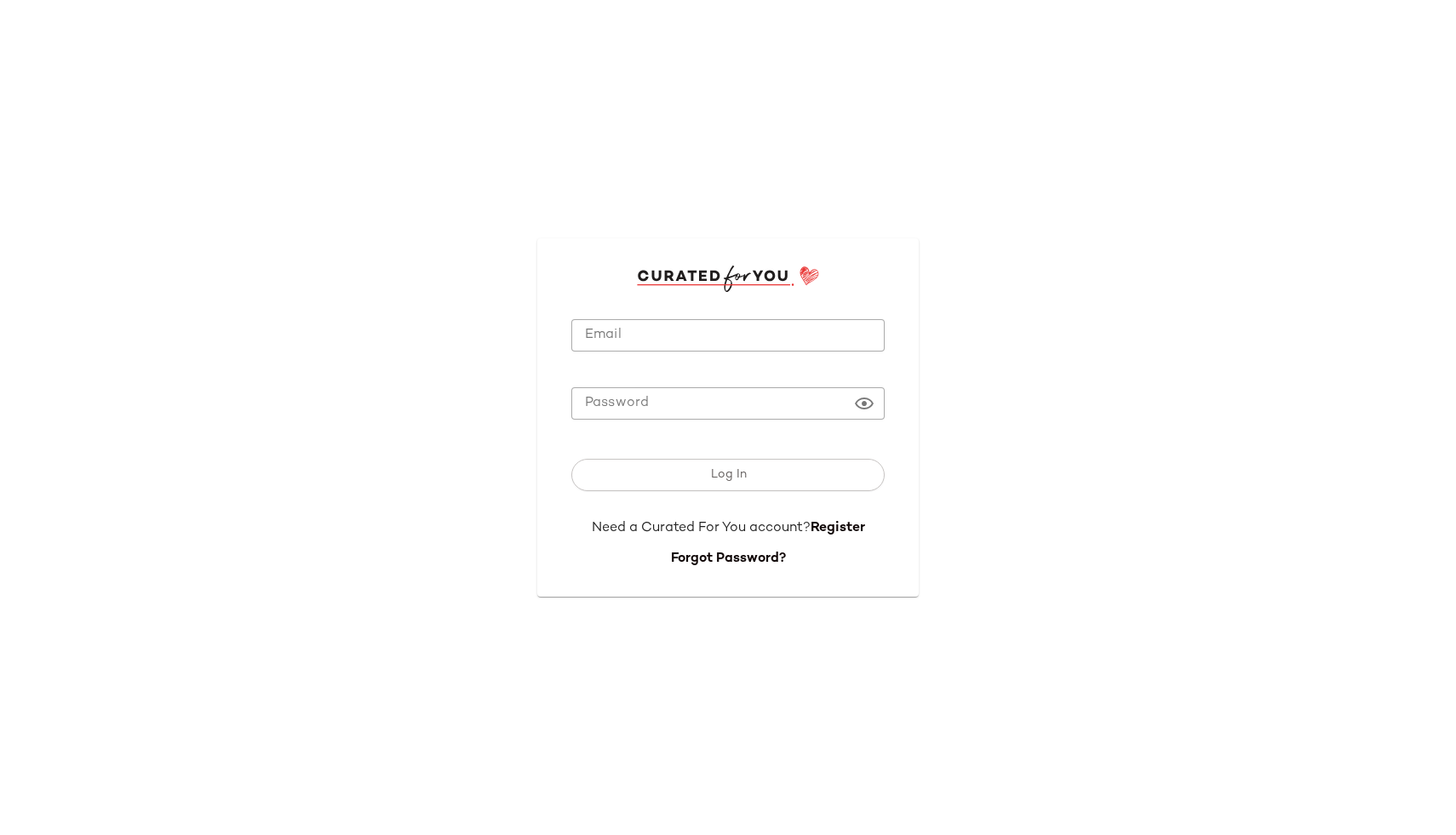
click at [636, 343] on input "Email" at bounding box center [728, 336] width 313 height 33
click at [716, 326] on input "Email" at bounding box center [728, 336] width 313 height 33
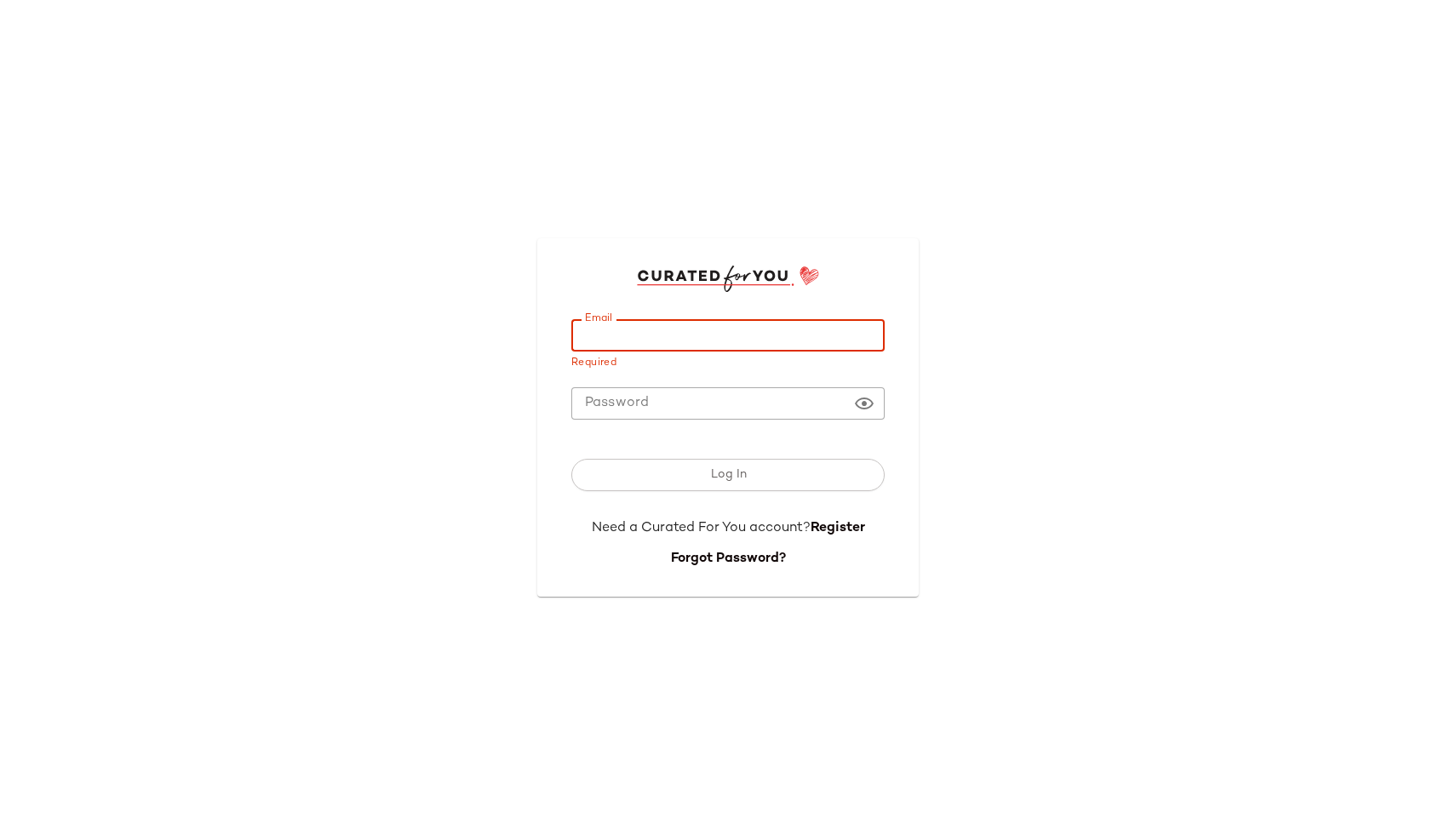
click at [712, 241] on div "Email Email Required Password Password Log In Need a Curated For You account? R…" at bounding box center [728, 416] width 382 height 357
click at [670, 343] on input "Email" at bounding box center [728, 336] width 313 height 33
click at [651, 140] on div "Email Email Required Password Password Log In Need a Curated For You account? R…" at bounding box center [728, 417] width 1456 height 835
click at [684, 342] on input "Email" at bounding box center [728, 336] width 313 height 33
click at [691, 304] on form "Email Email Required Password Password Log In Need a Curated For You account? R…" at bounding box center [728, 430] width 313 height 277
